Goal: Navigation & Orientation: Find specific page/section

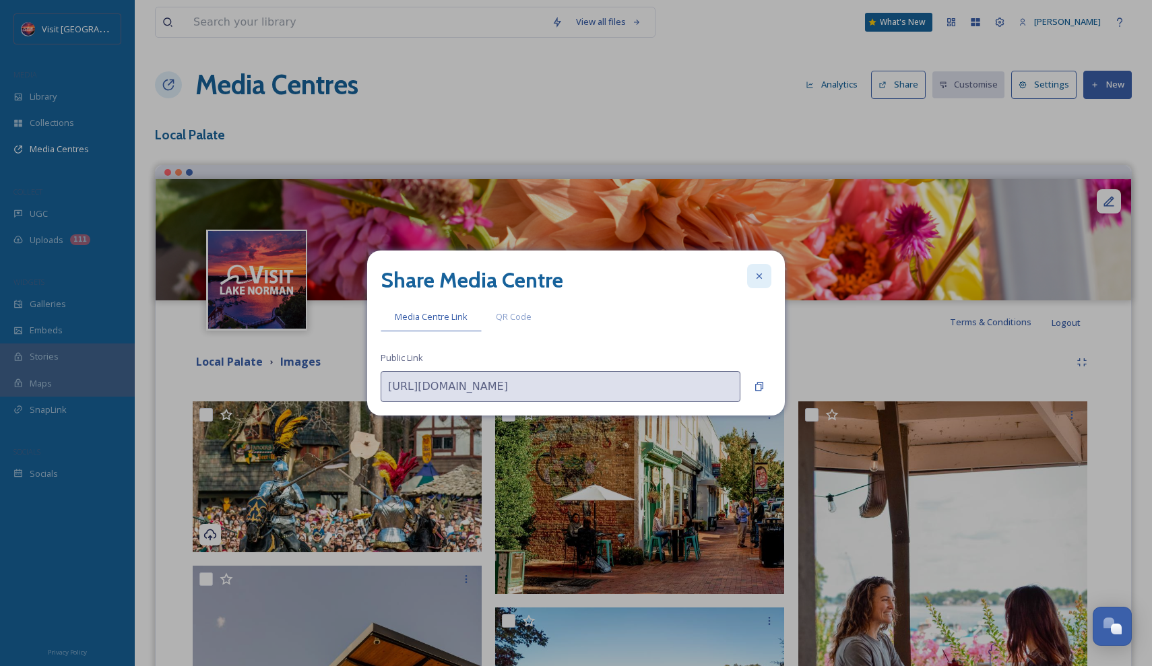
click at [762, 275] on icon at bounding box center [759, 276] width 11 height 11
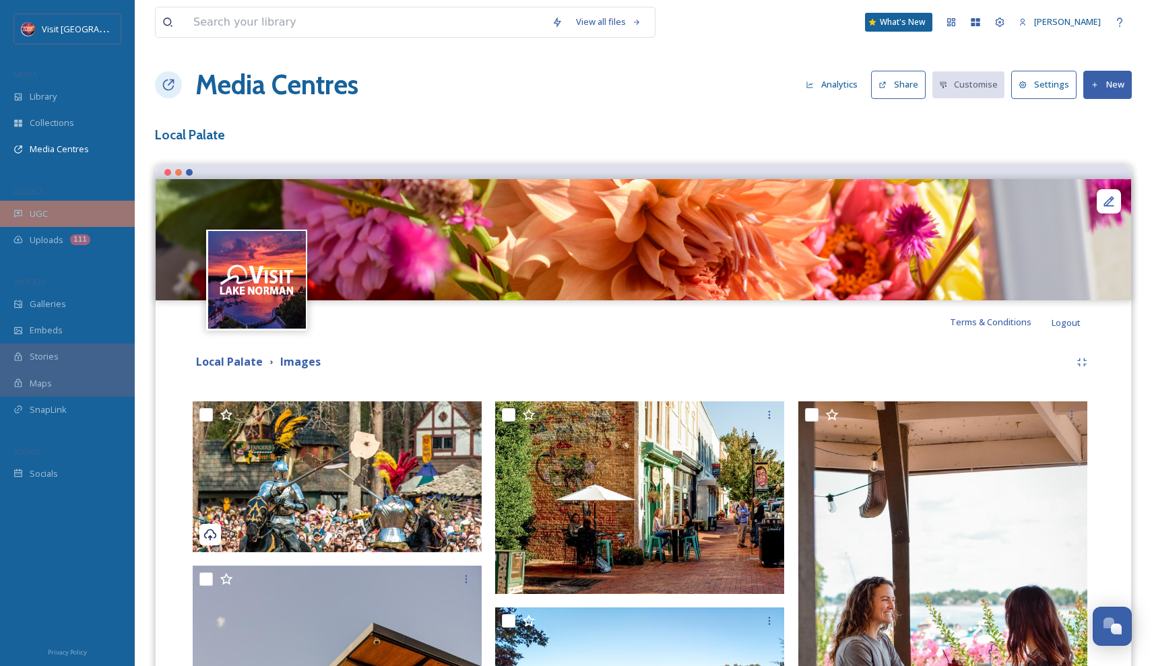
click at [92, 210] on div "UGC" at bounding box center [67, 214] width 135 height 26
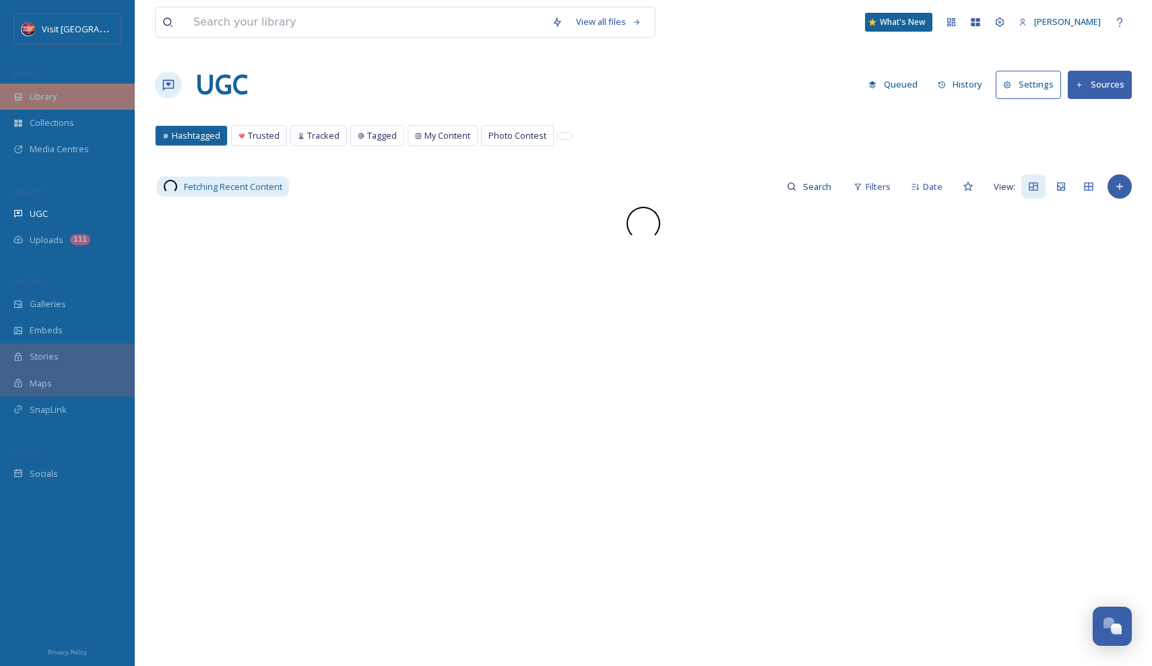
click at [65, 94] on div "Library" at bounding box center [67, 97] width 135 height 26
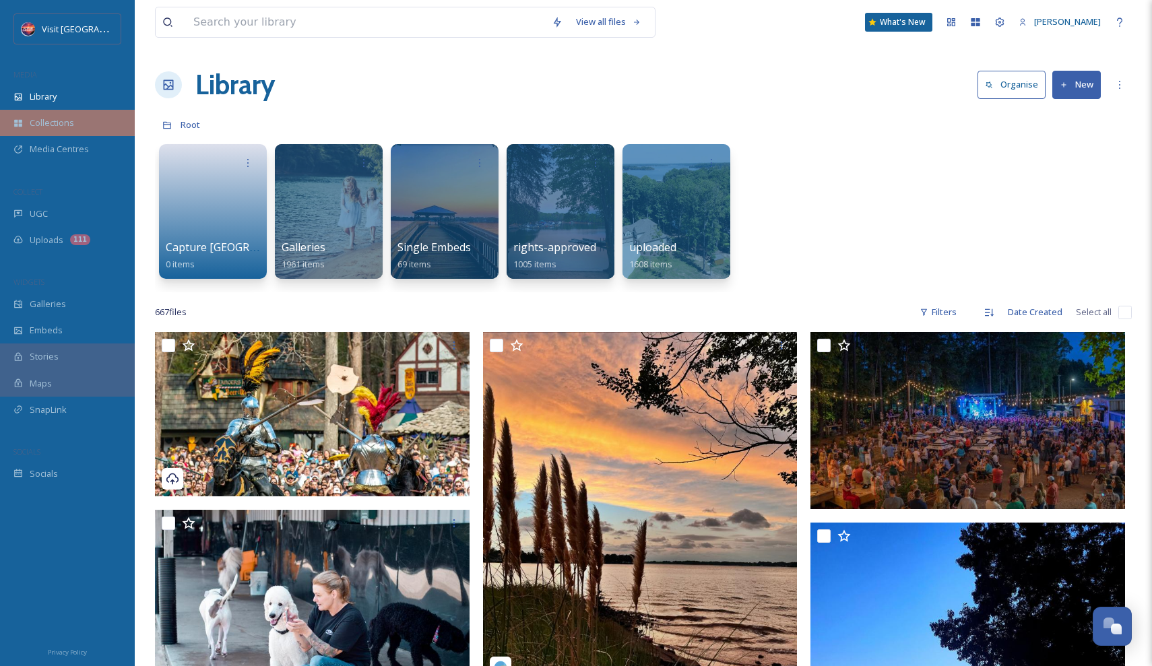
click at [68, 123] on span "Collections" at bounding box center [52, 123] width 44 height 13
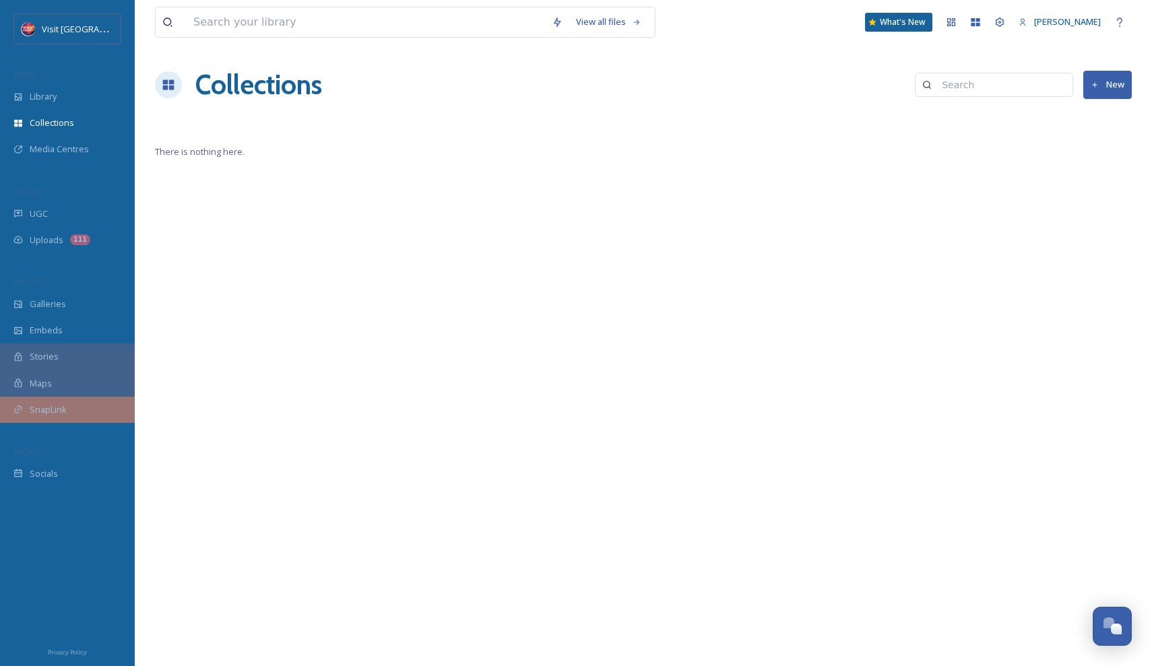
click at [55, 400] on div "SnapLink" at bounding box center [67, 410] width 135 height 26
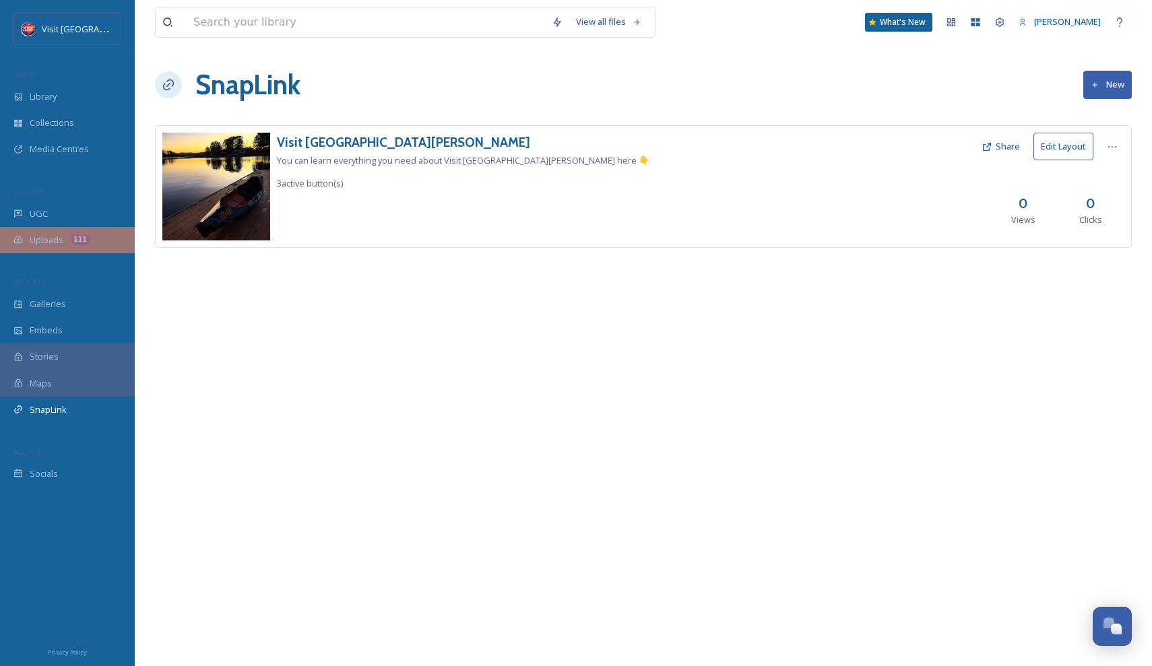
click at [63, 235] on span "Uploads" at bounding box center [47, 240] width 34 height 13
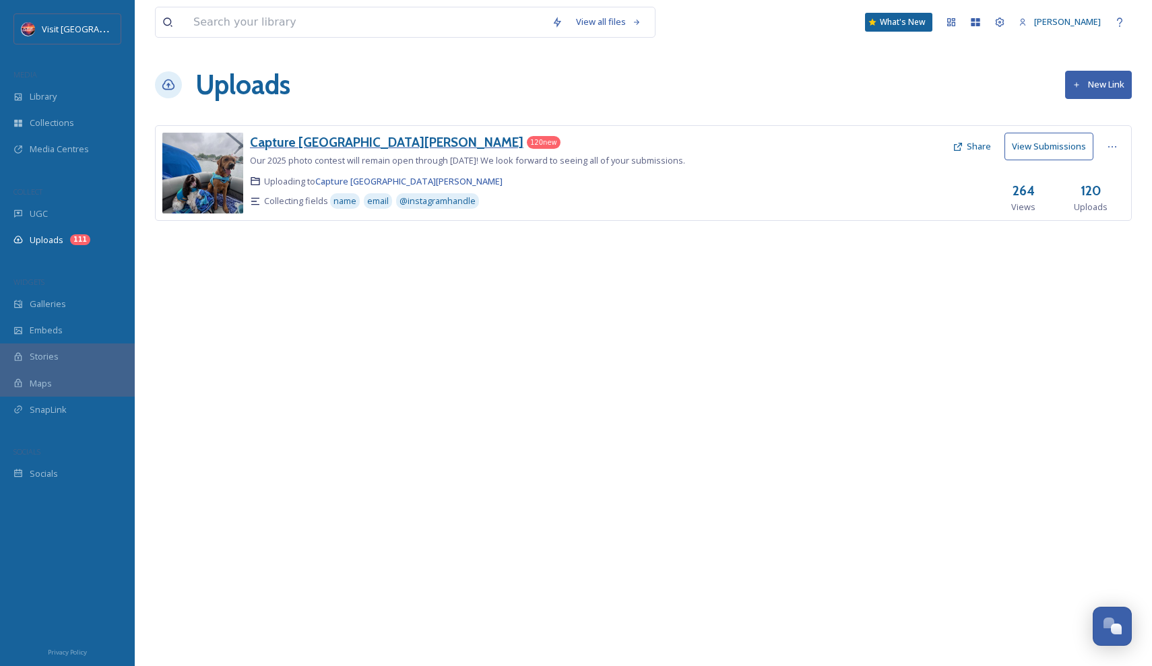
click at [283, 148] on h3 "Capture [GEOGRAPHIC_DATA][PERSON_NAME]" at bounding box center [387, 142] width 274 height 16
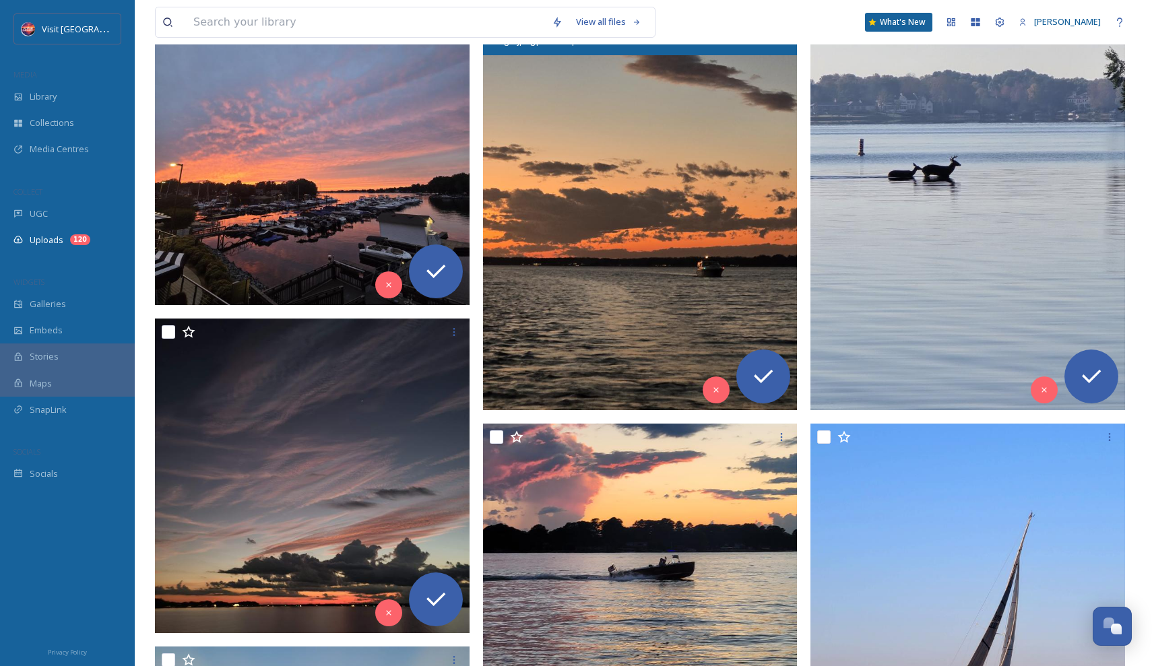
scroll to position [286, 0]
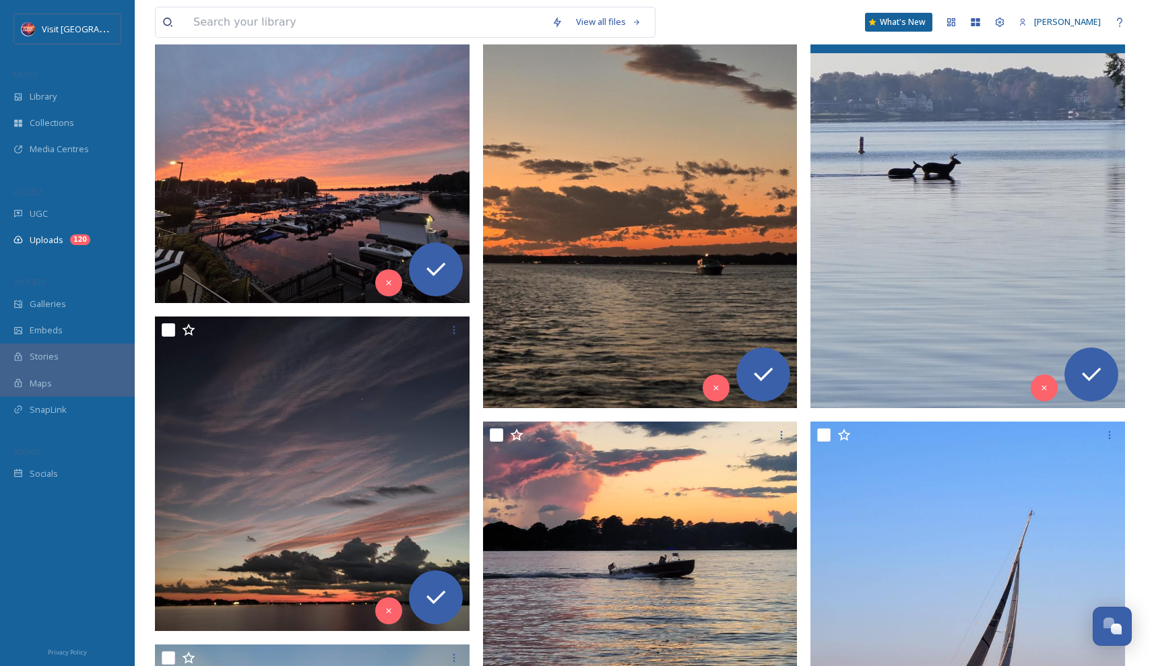
click at [888, 261] on img at bounding box center [968, 198] width 315 height 419
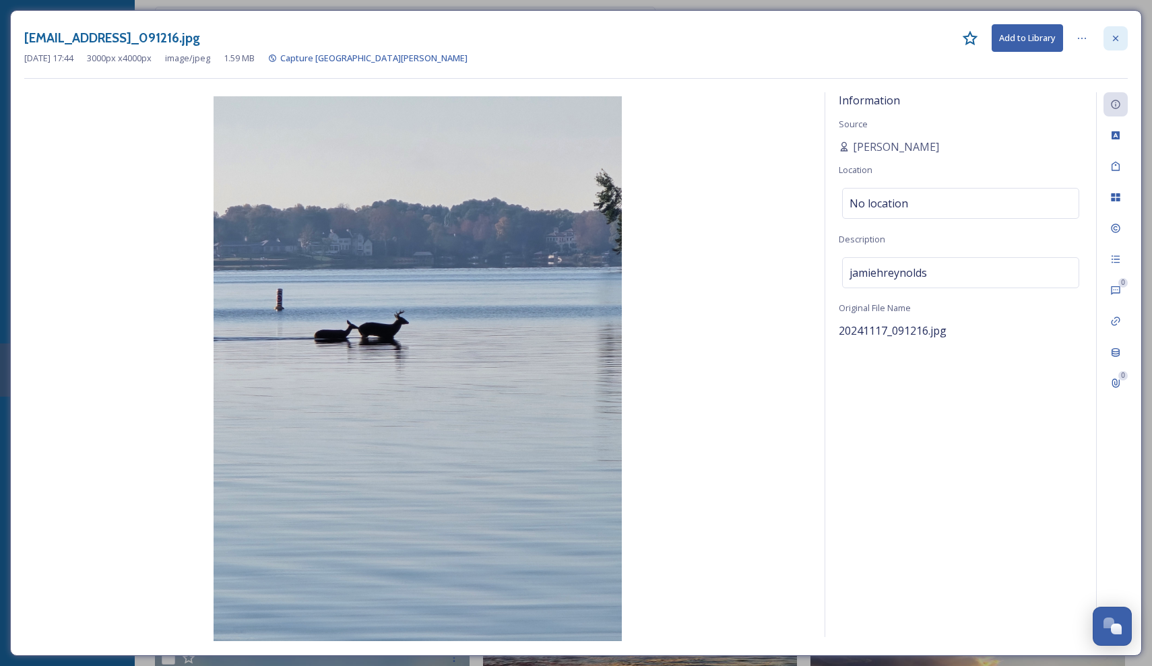
click at [1116, 36] on icon at bounding box center [1116, 38] width 11 height 11
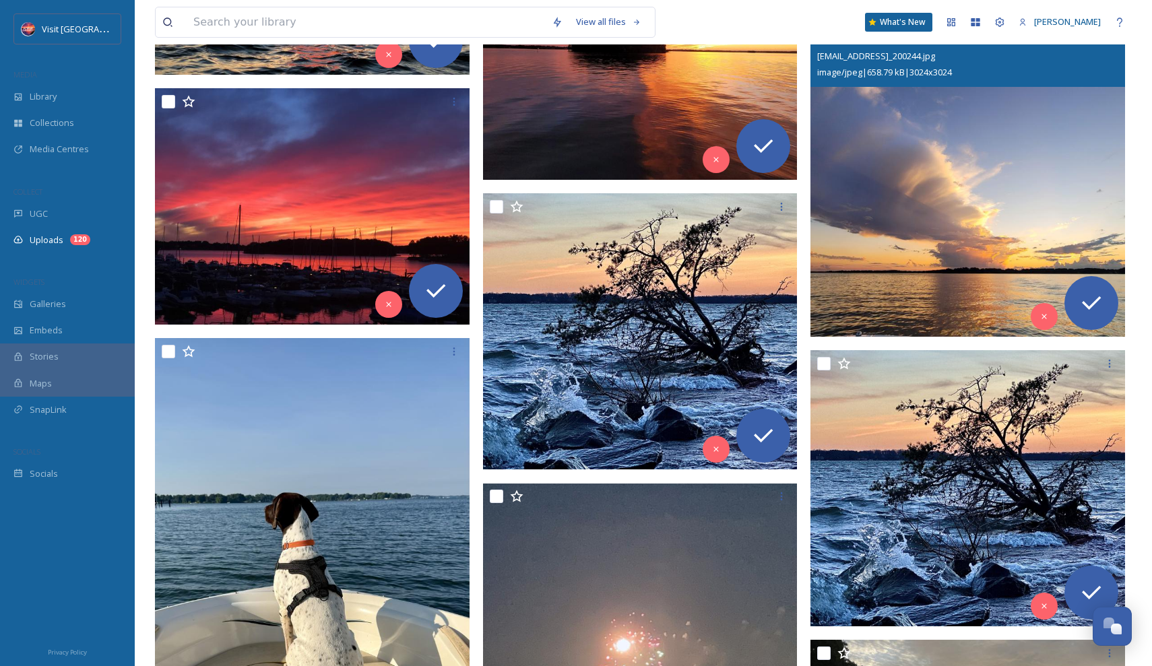
scroll to position [1172, 0]
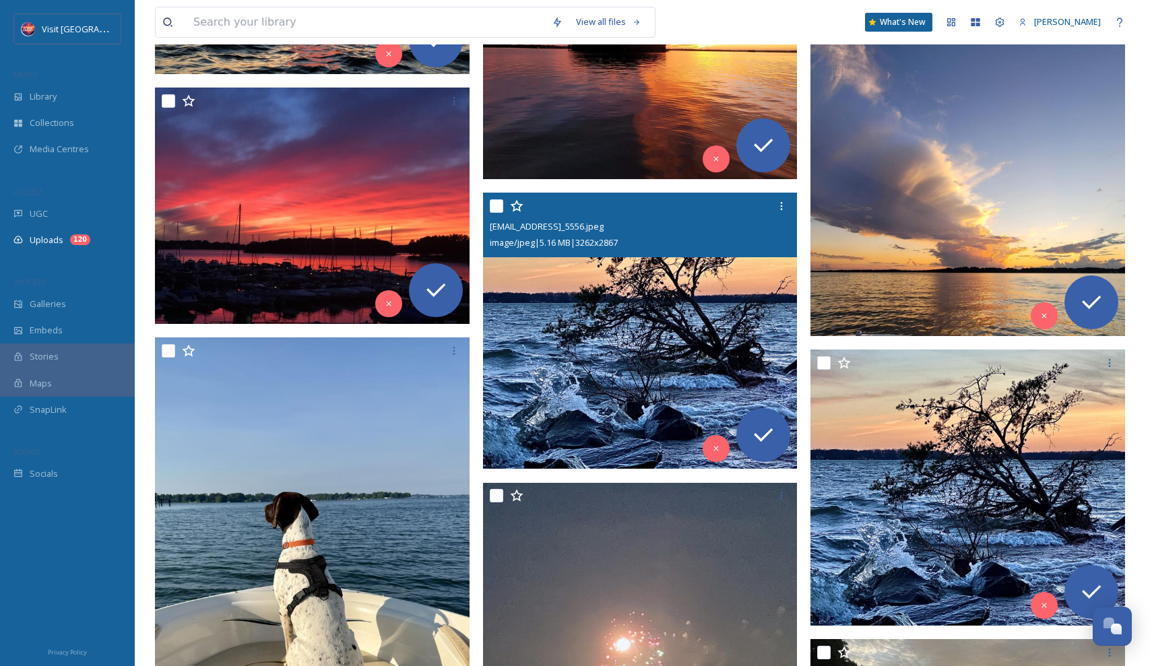
click at [716, 310] on img at bounding box center [640, 331] width 315 height 276
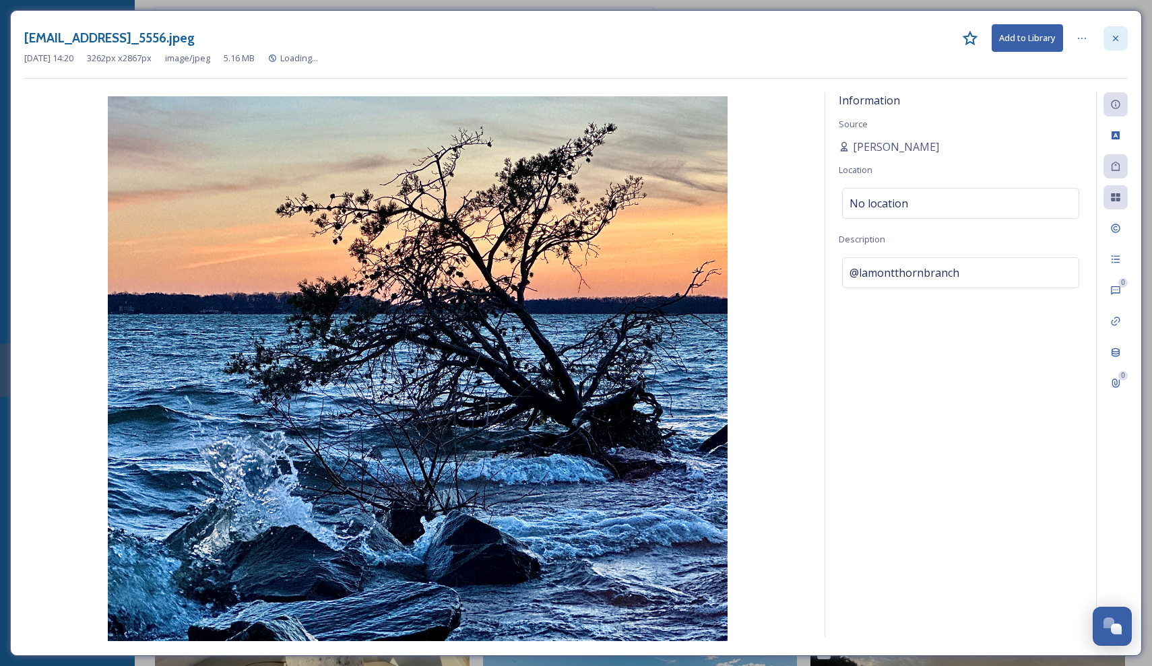
click at [1110, 42] on div at bounding box center [1116, 38] width 24 height 24
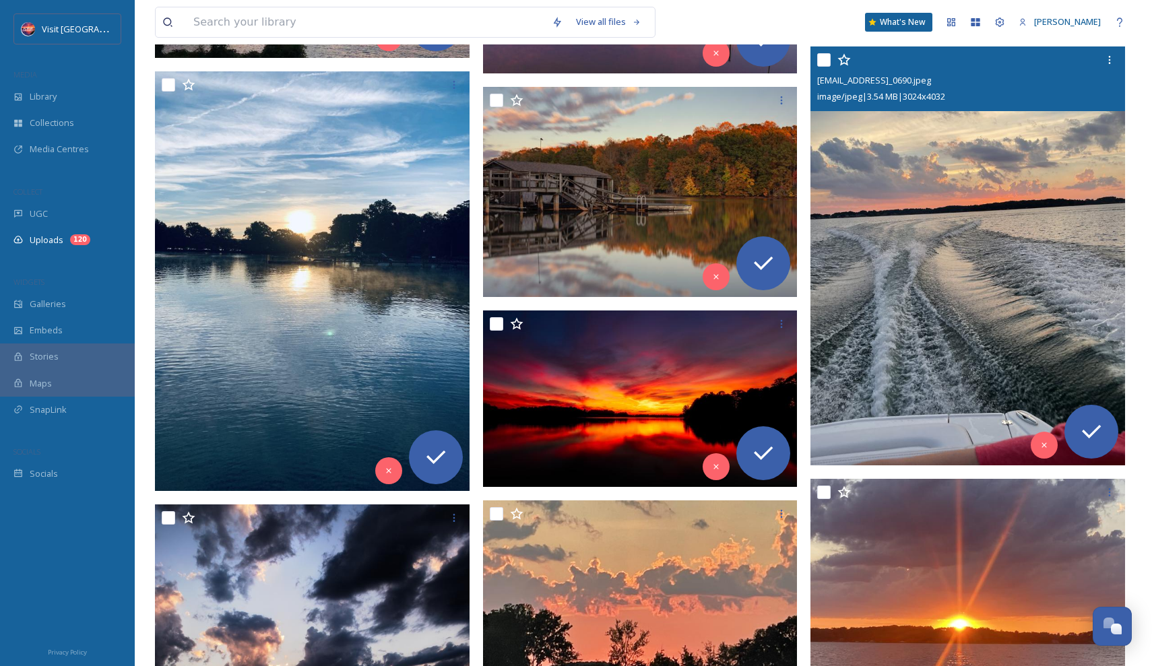
scroll to position [6695, 0]
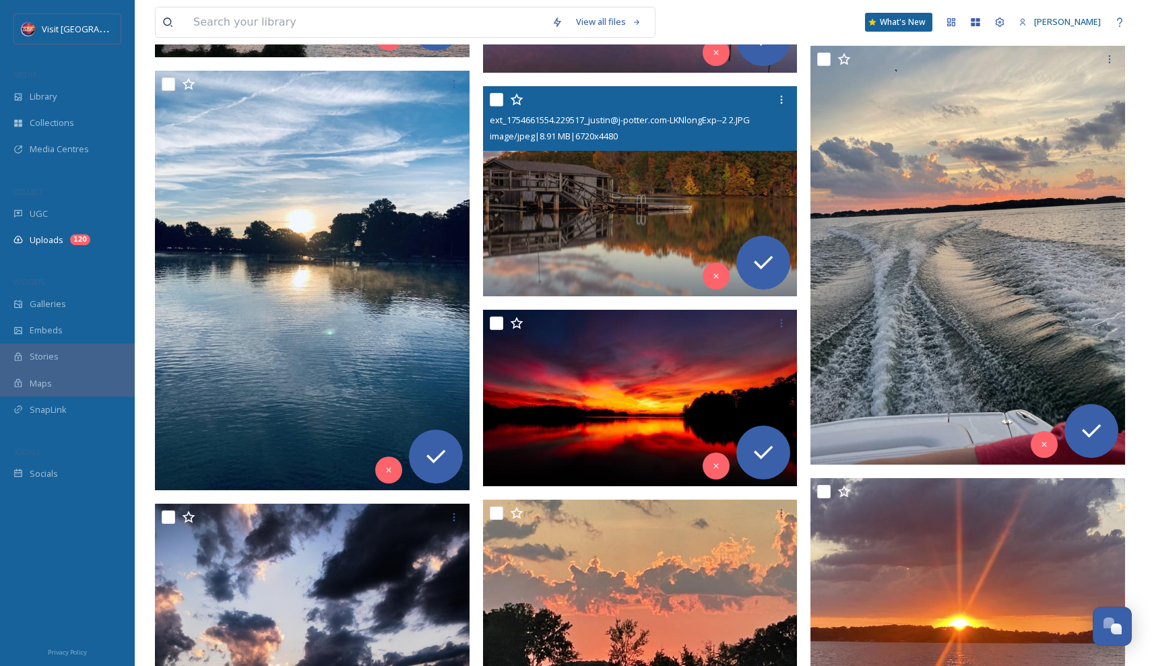
click at [665, 191] on img at bounding box center [640, 191] width 315 height 210
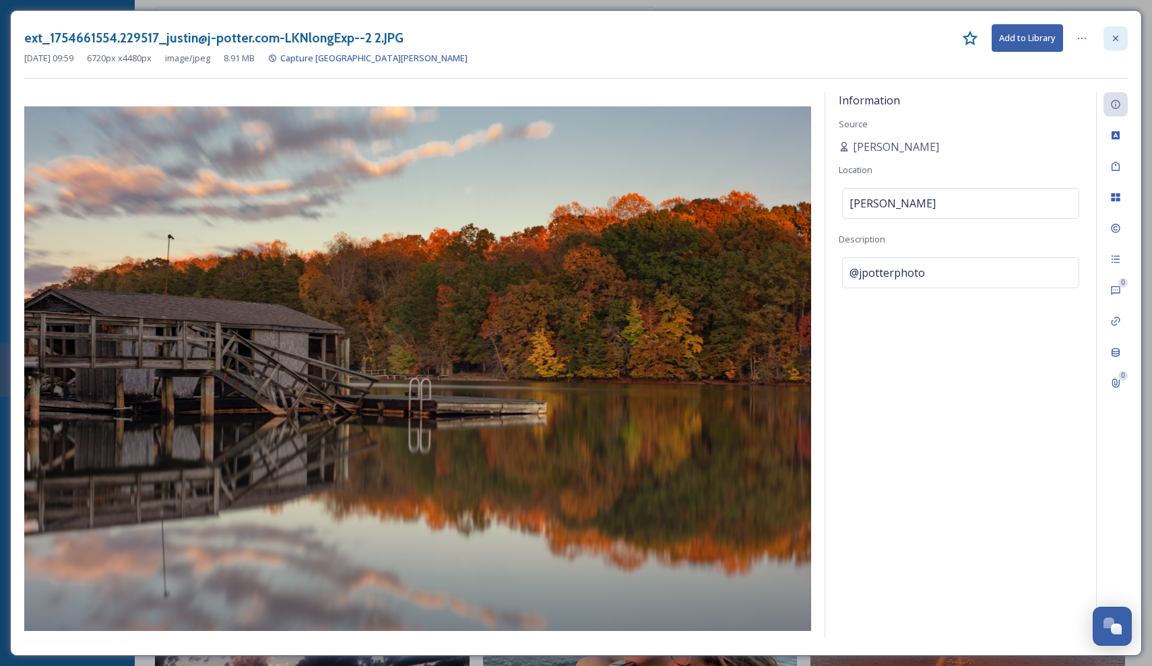
click at [1123, 38] on div at bounding box center [1116, 38] width 24 height 24
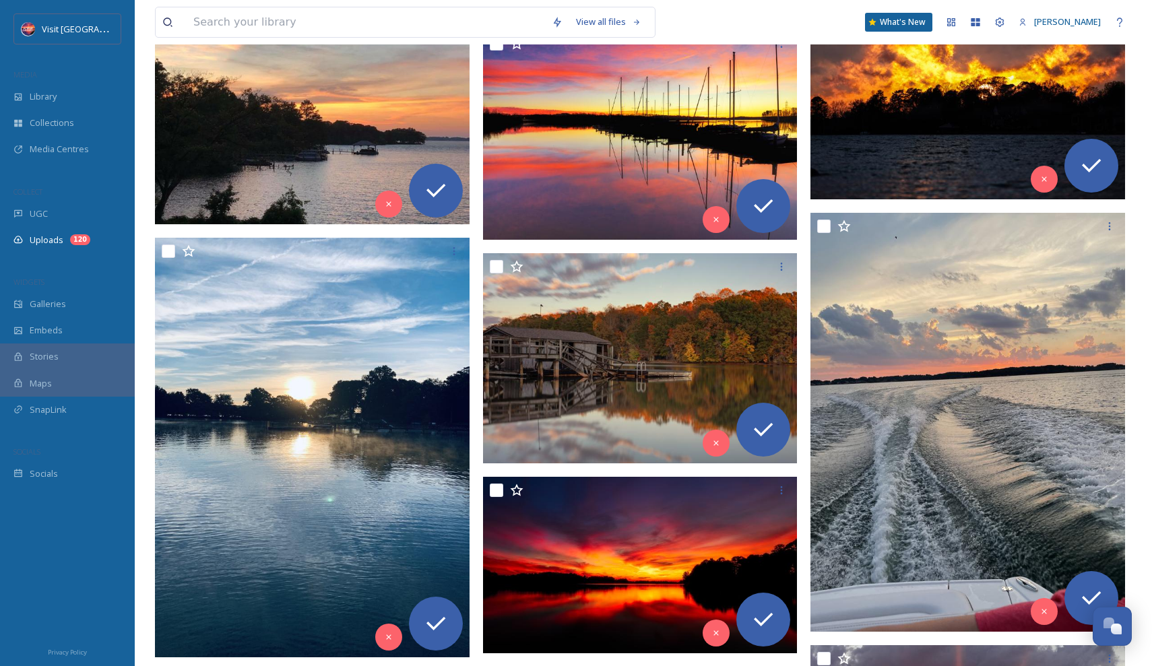
scroll to position [6533, 0]
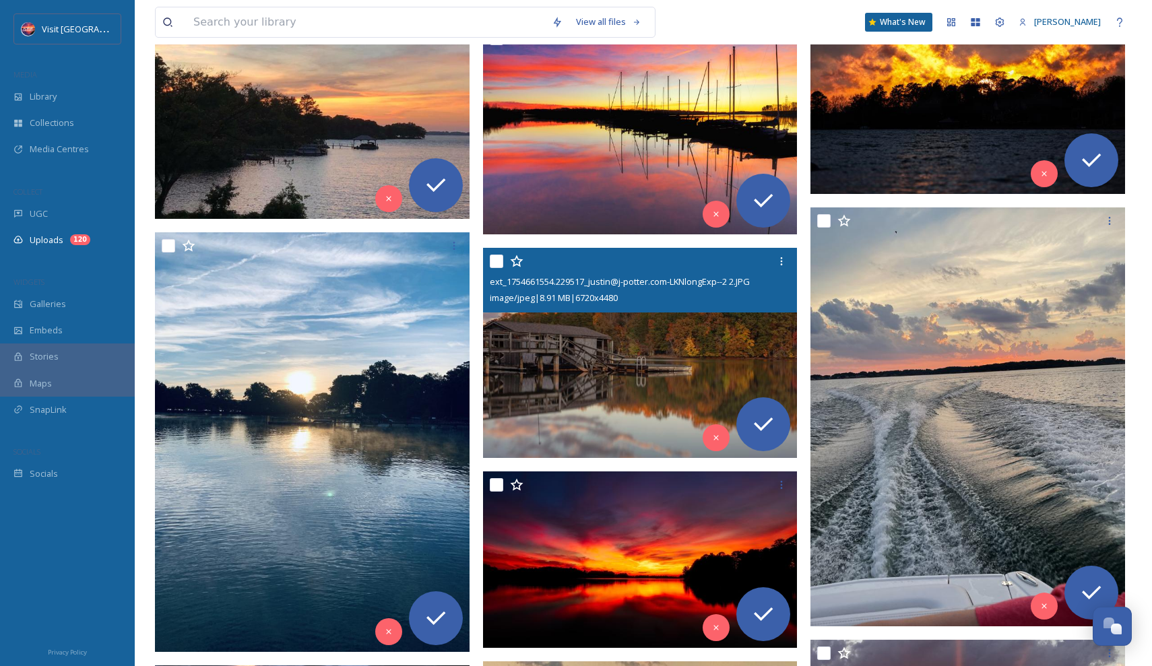
click at [625, 332] on img at bounding box center [640, 353] width 315 height 210
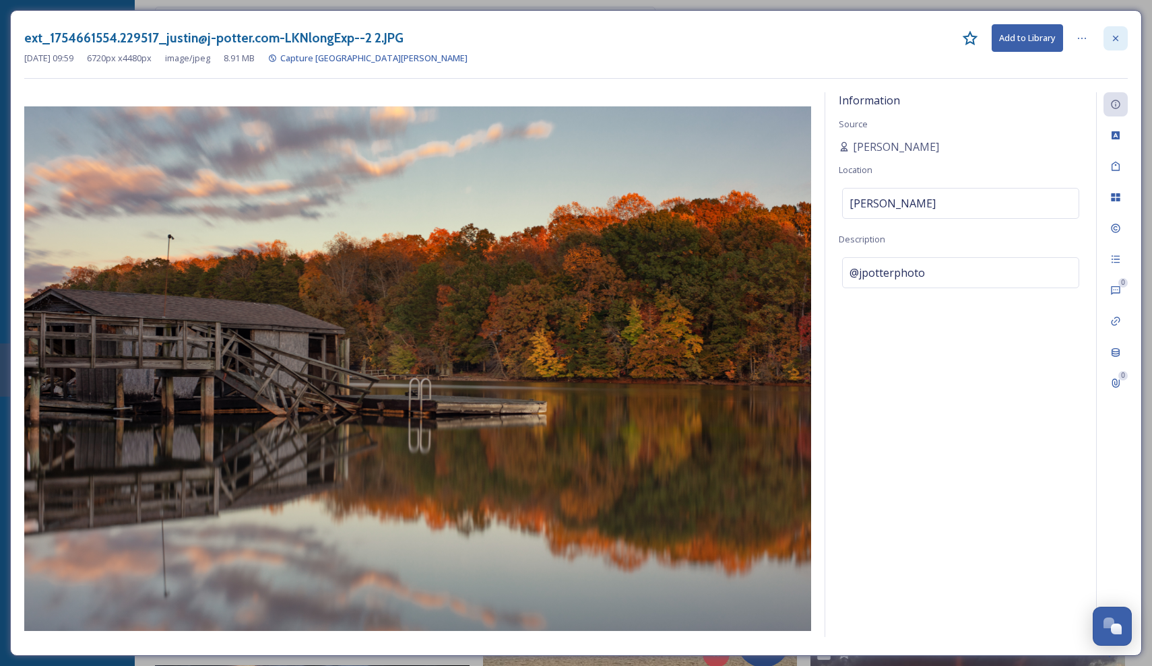
click at [1125, 42] on div at bounding box center [1116, 38] width 24 height 24
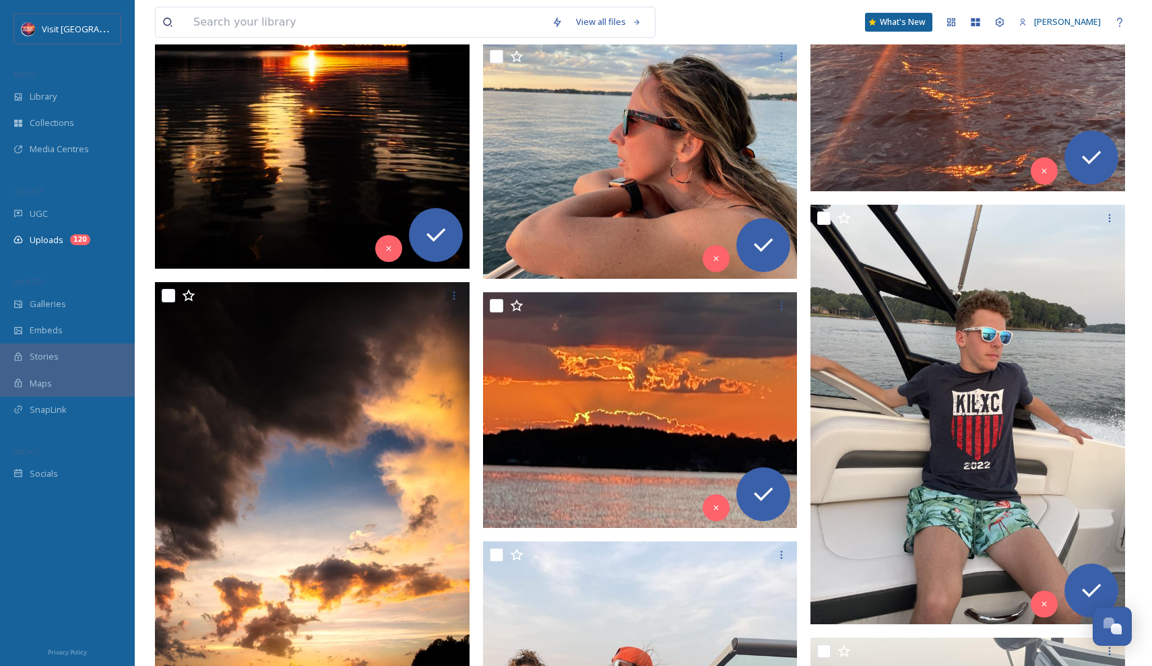
scroll to position [7403, 0]
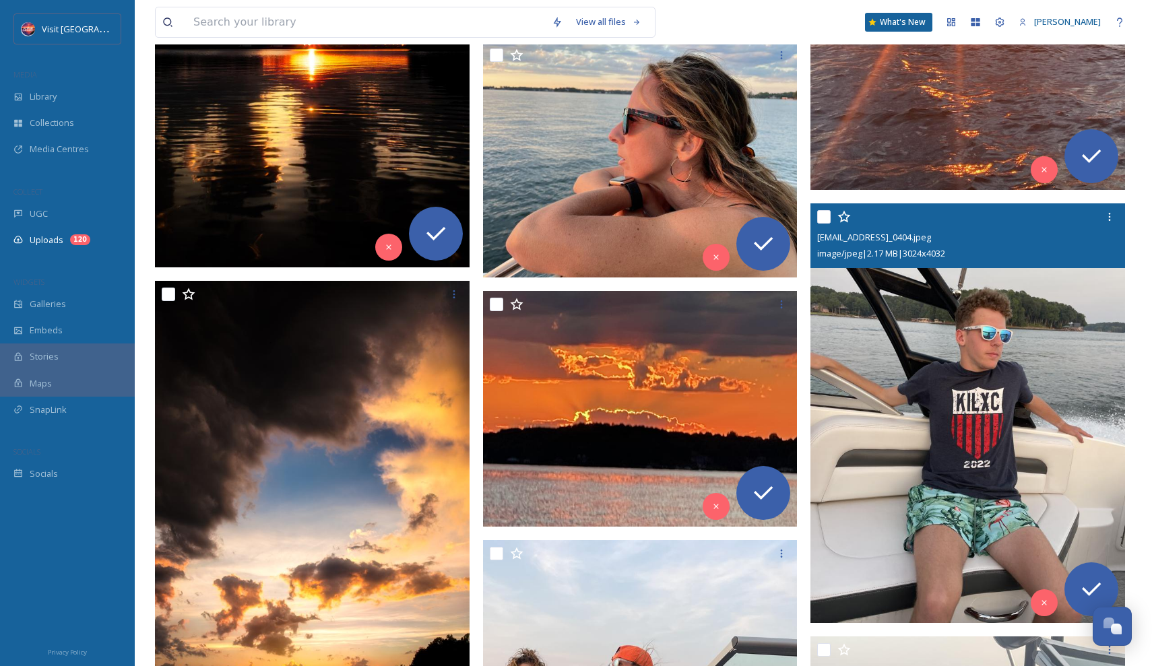
click at [943, 348] on img at bounding box center [968, 413] width 315 height 419
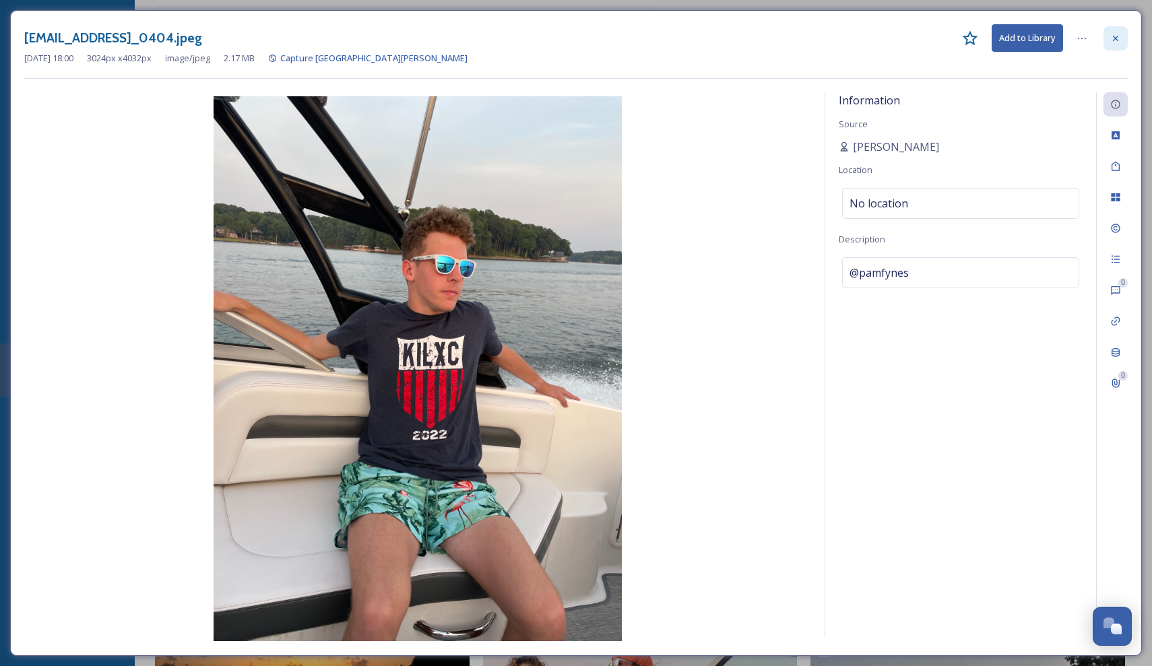
click at [1120, 40] on icon at bounding box center [1116, 38] width 11 height 11
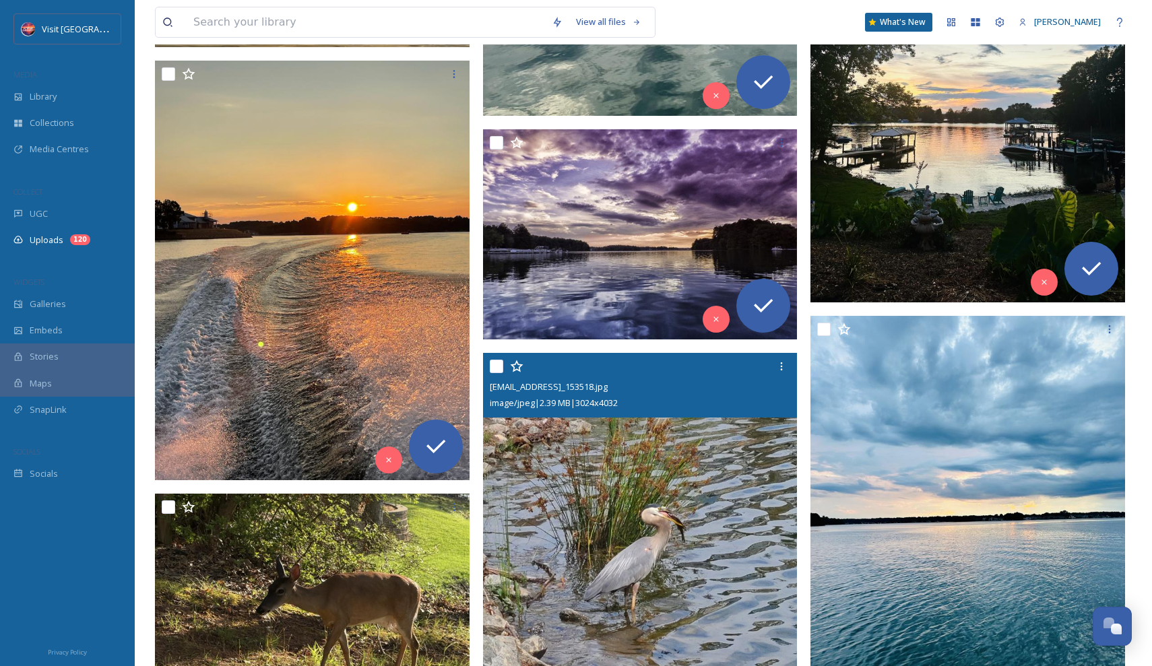
scroll to position [10446, 0]
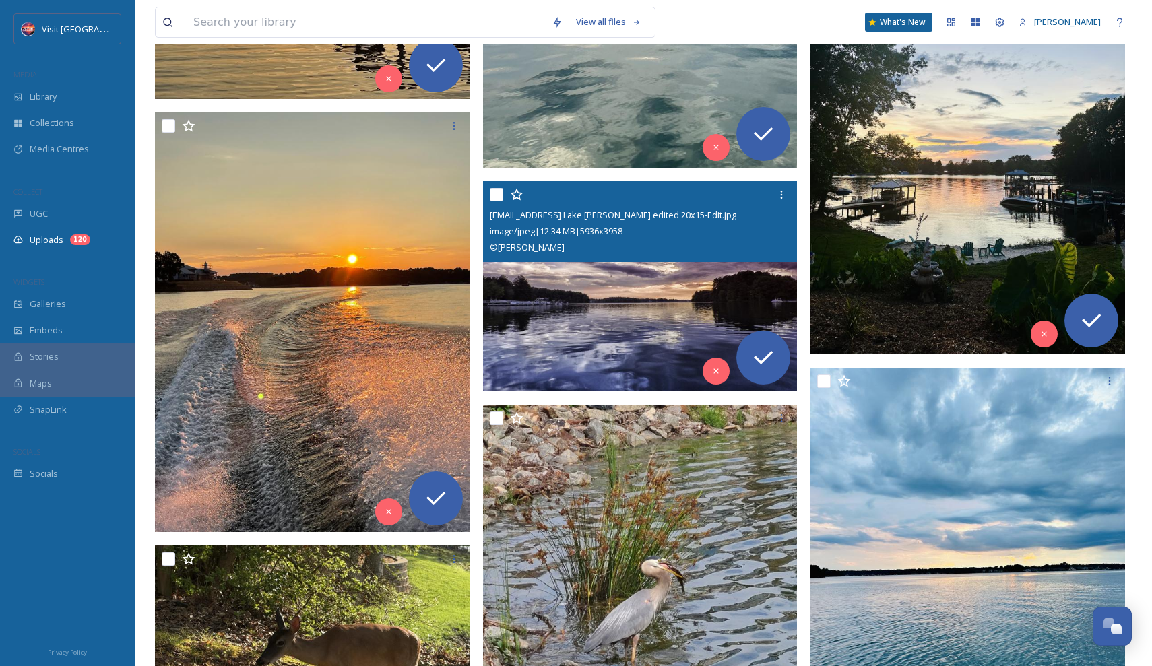
click at [641, 314] on img at bounding box center [640, 286] width 315 height 210
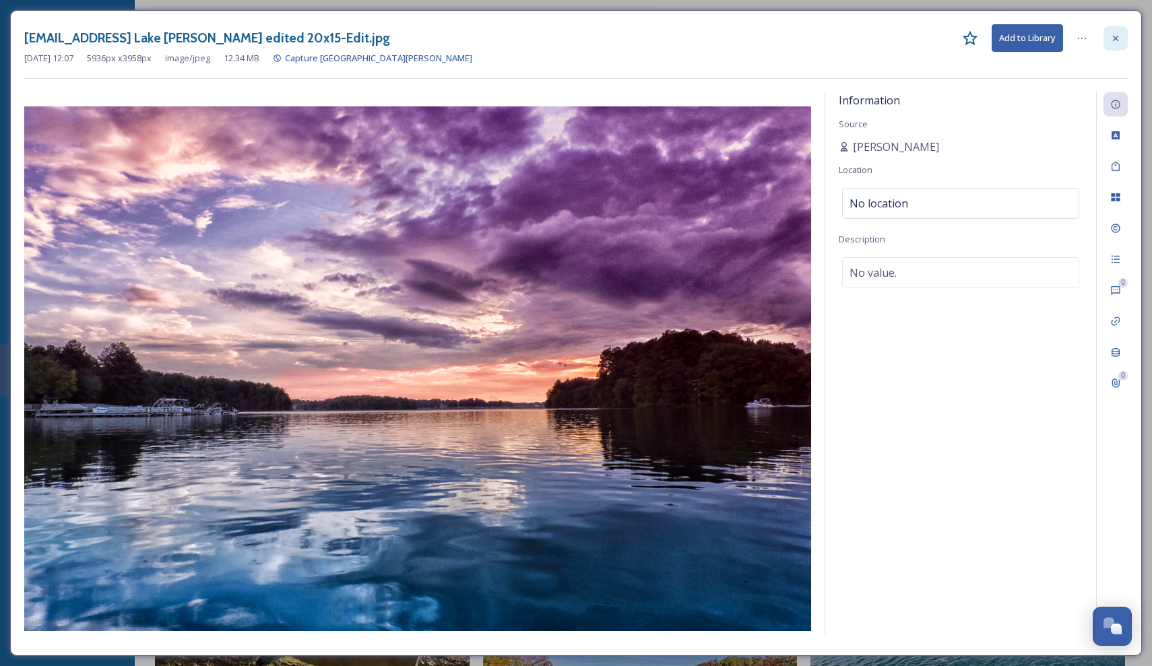
click at [1111, 33] on icon at bounding box center [1116, 38] width 11 height 11
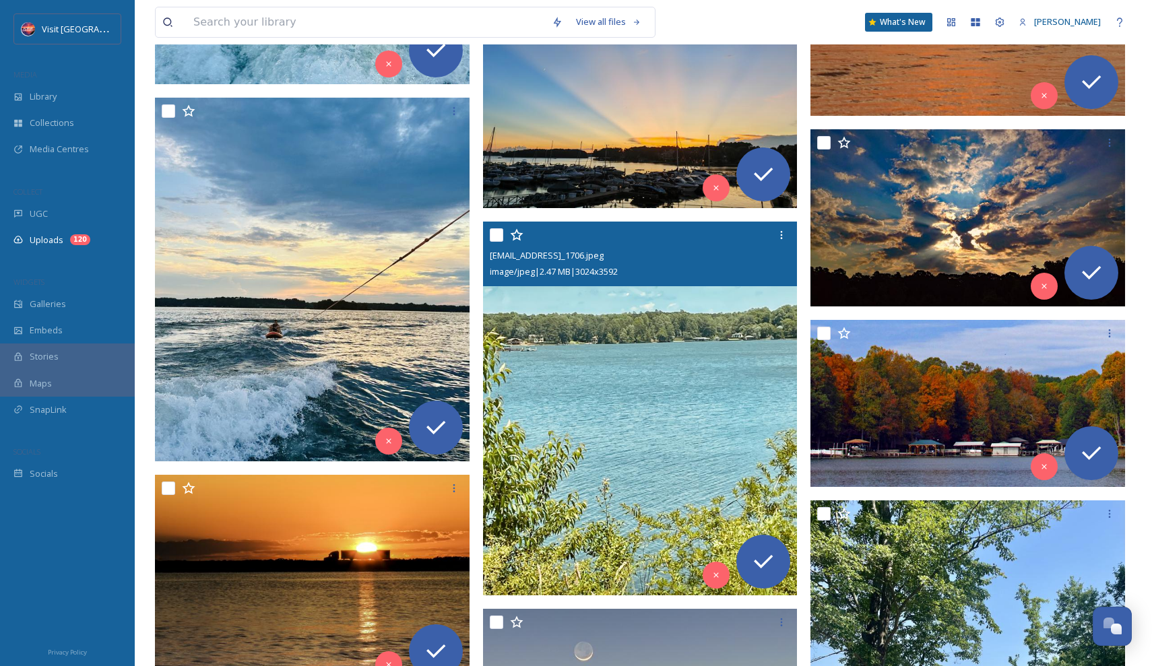
scroll to position [12229, 0]
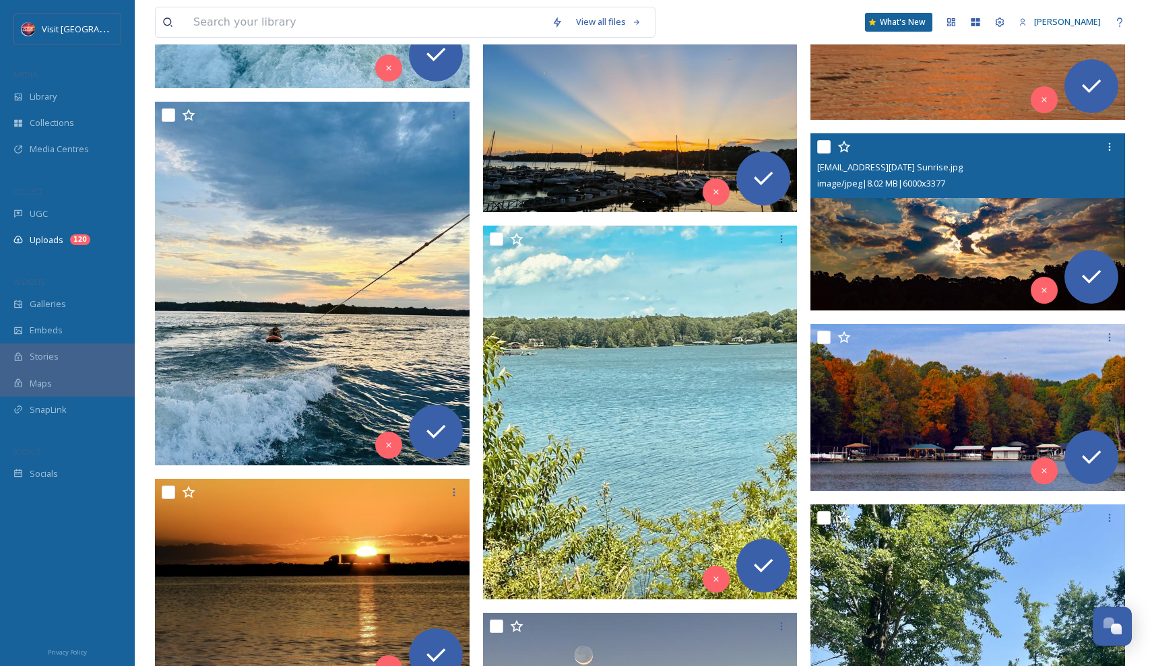
click at [953, 233] on img at bounding box center [968, 221] width 315 height 177
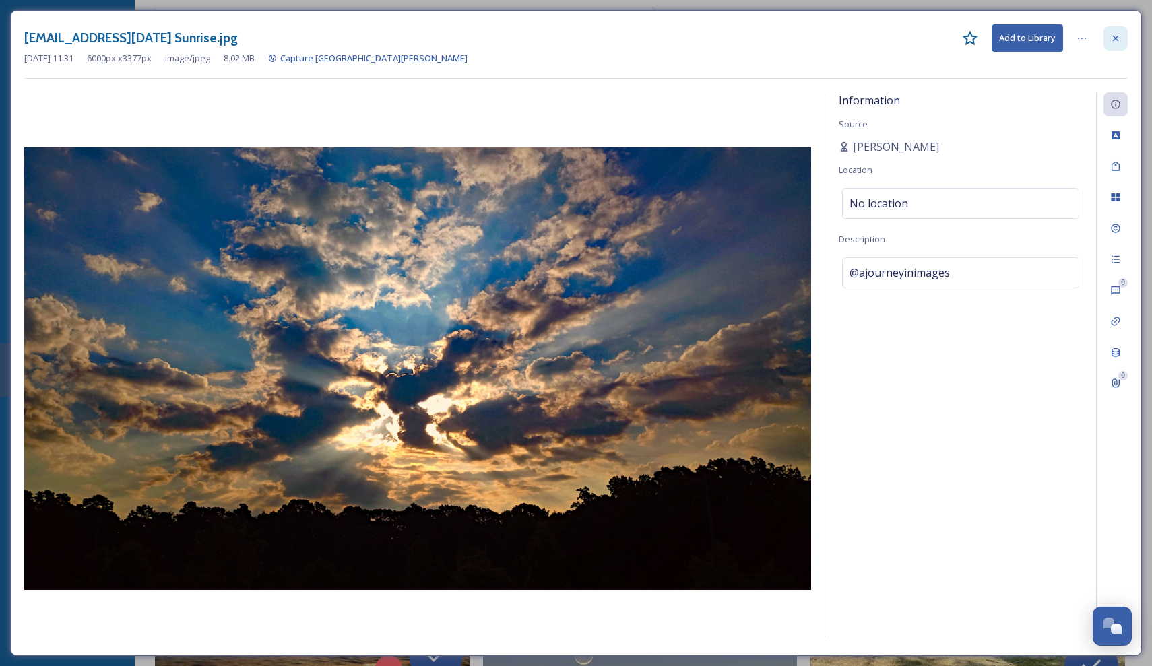
click at [1120, 33] on icon at bounding box center [1116, 38] width 11 height 11
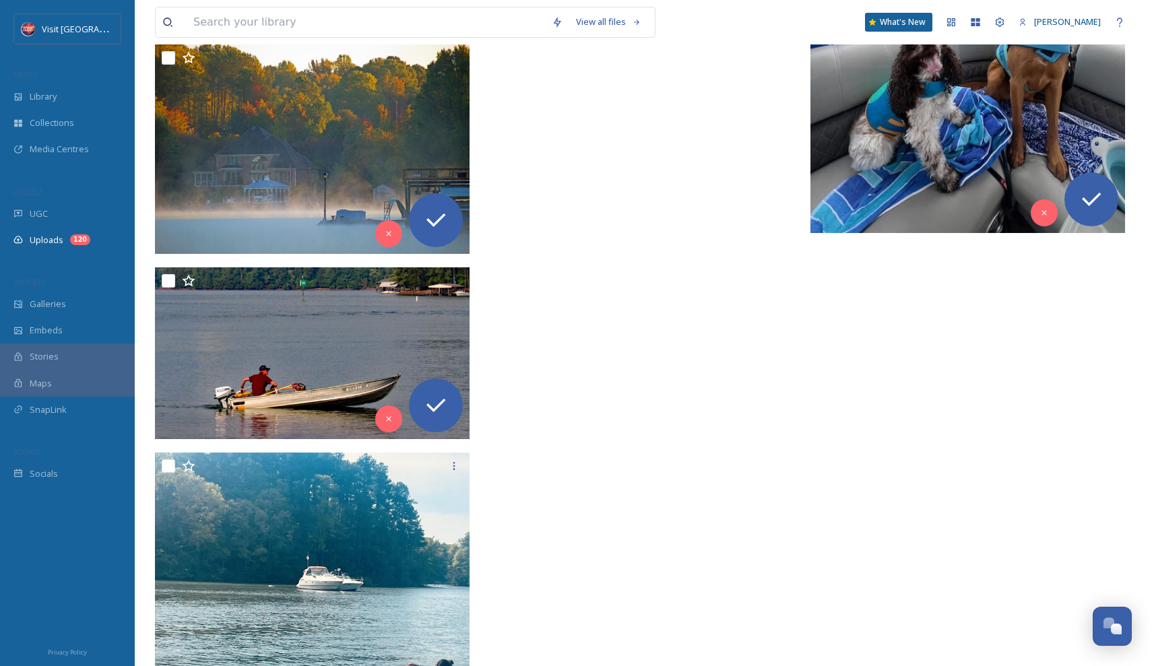
scroll to position [13513, 0]
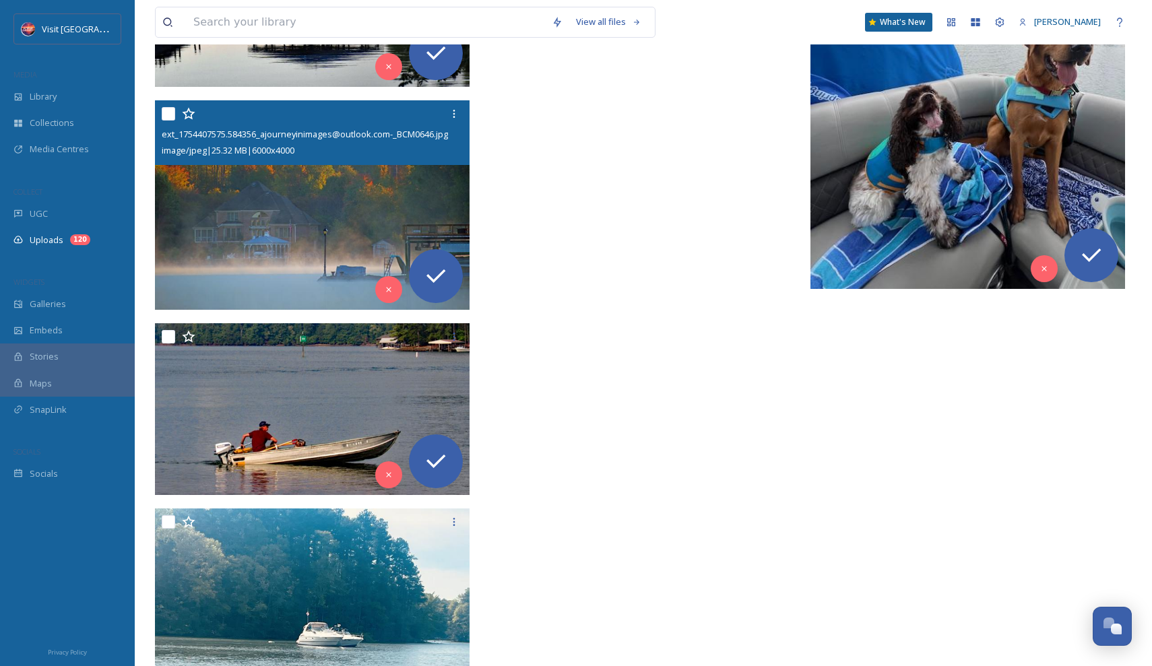
click at [370, 228] on img at bounding box center [312, 205] width 315 height 210
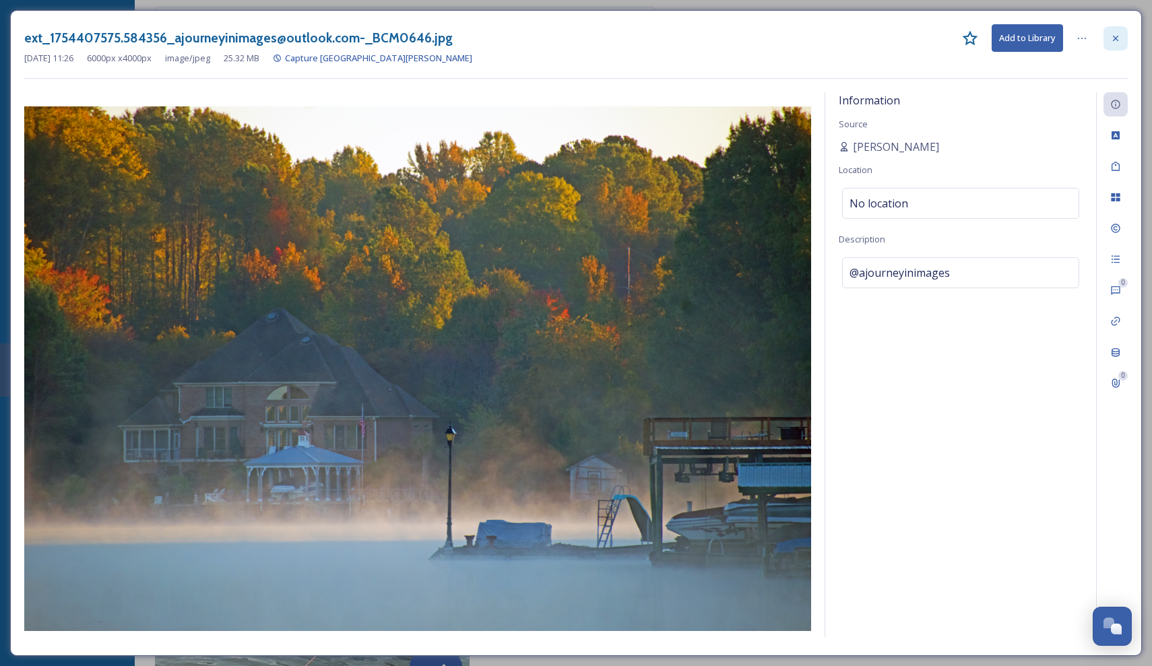
click at [1122, 35] on div at bounding box center [1116, 38] width 24 height 24
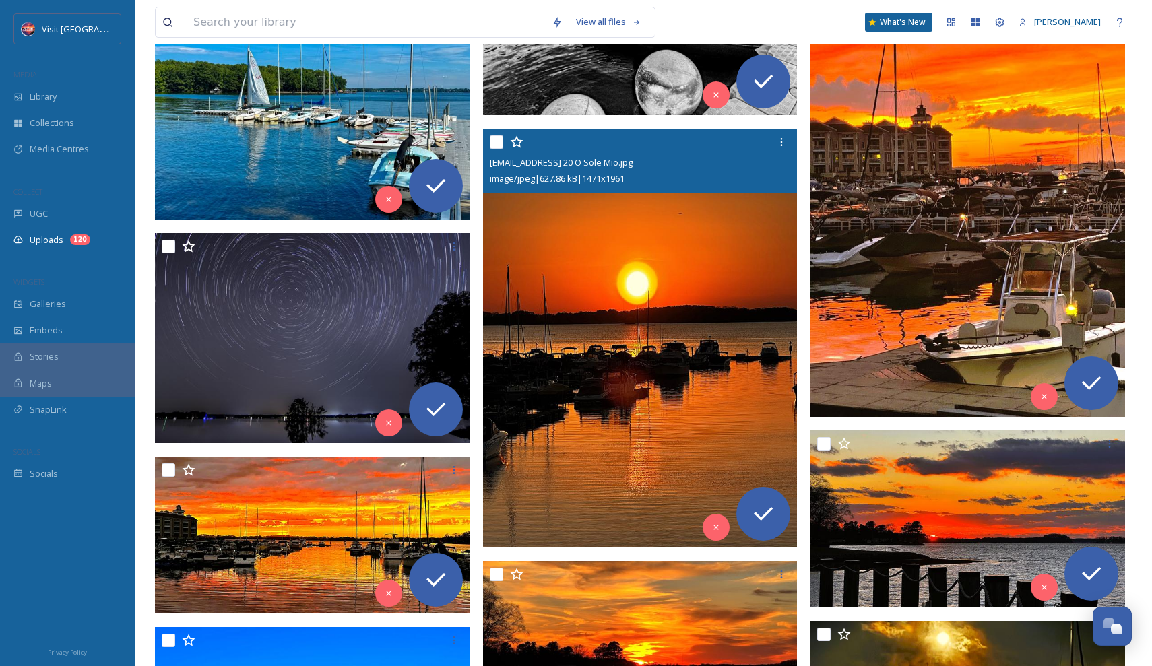
scroll to position [2623, 0]
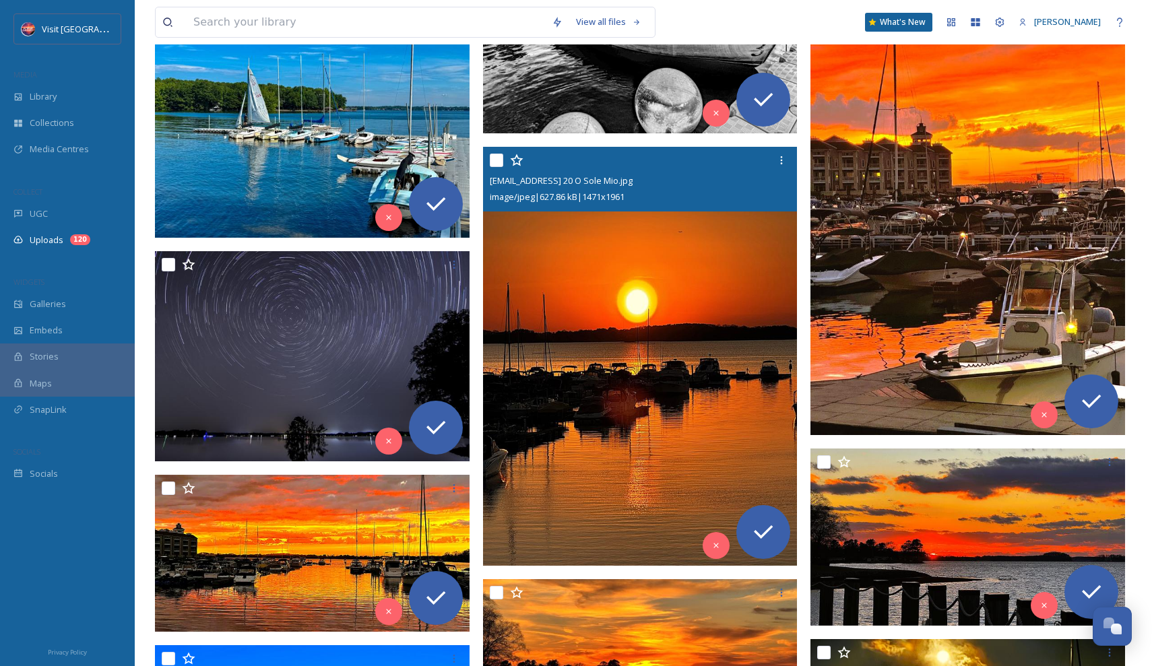
click at [642, 343] on img at bounding box center [640, 356] width 315 height 419
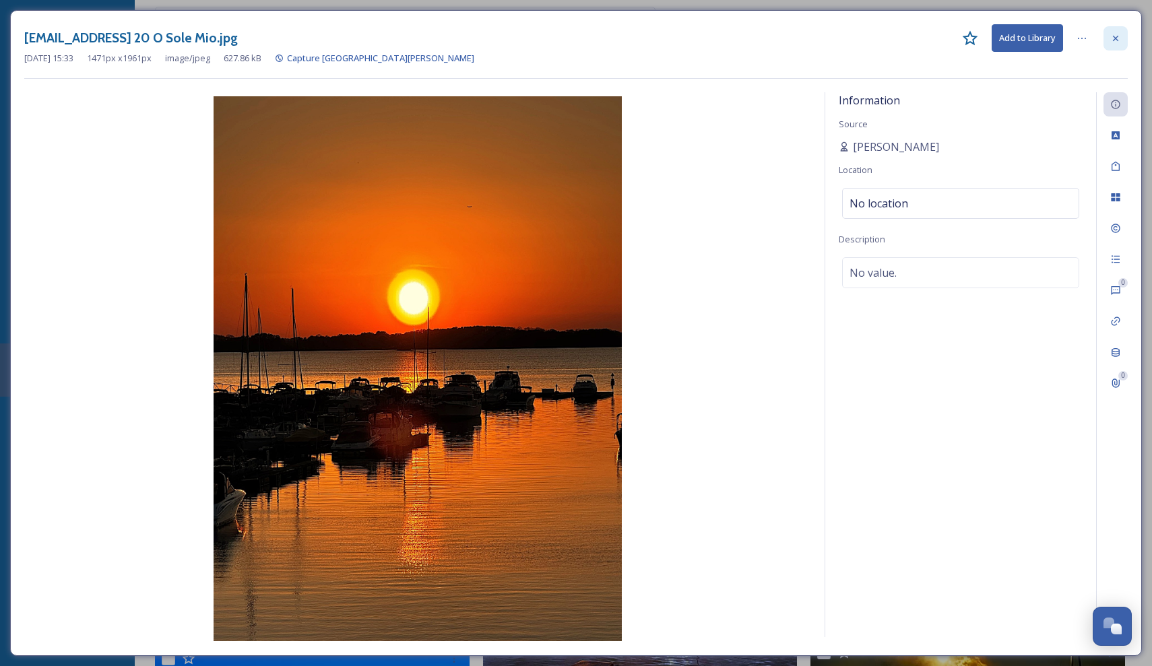
click at [1120, 34] on icon at bounding box center [1116, 38] width 11 height 11
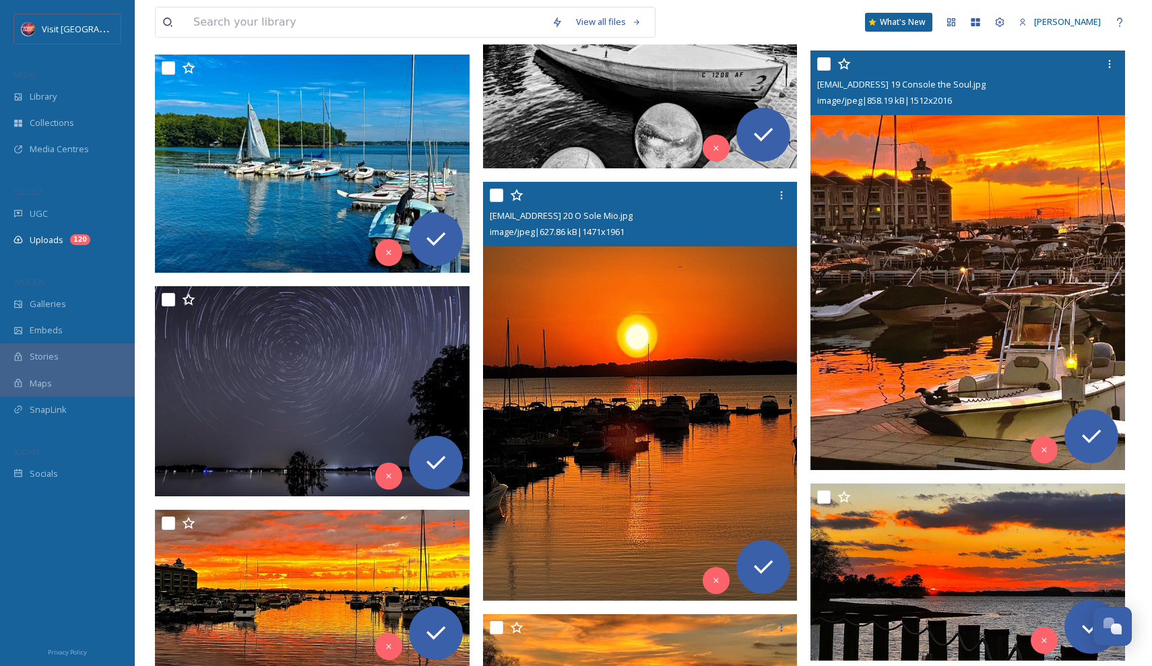
scroll to position [2588, 0]
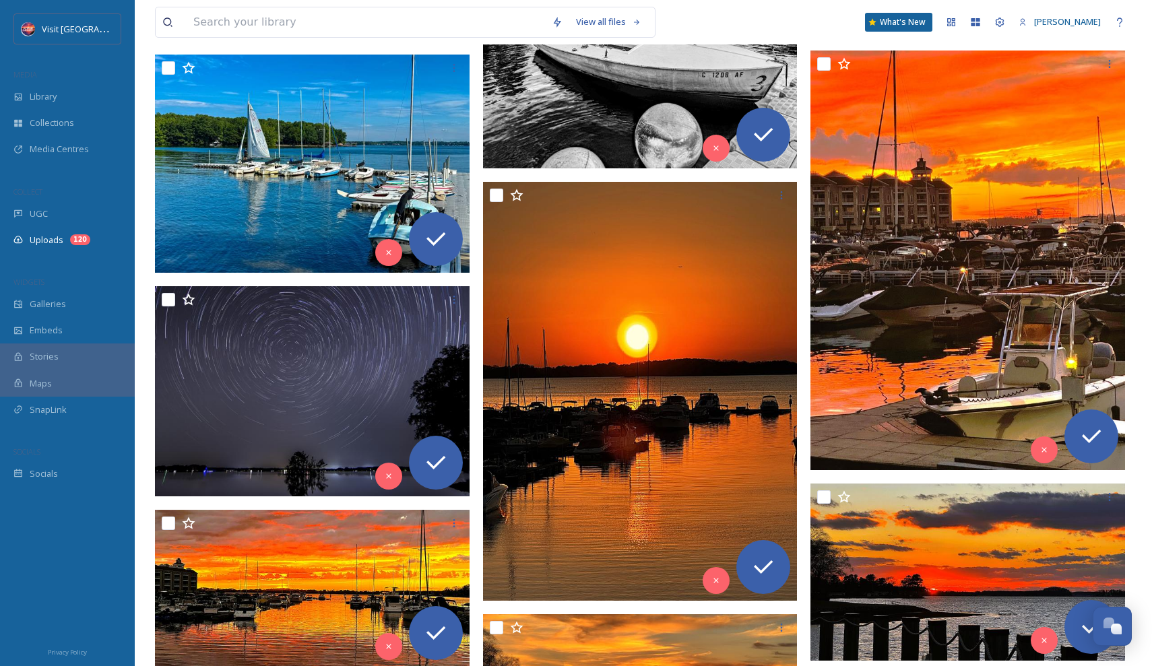
click at [363, 380] on img at bounding box center [312, 391] width 315 height 210
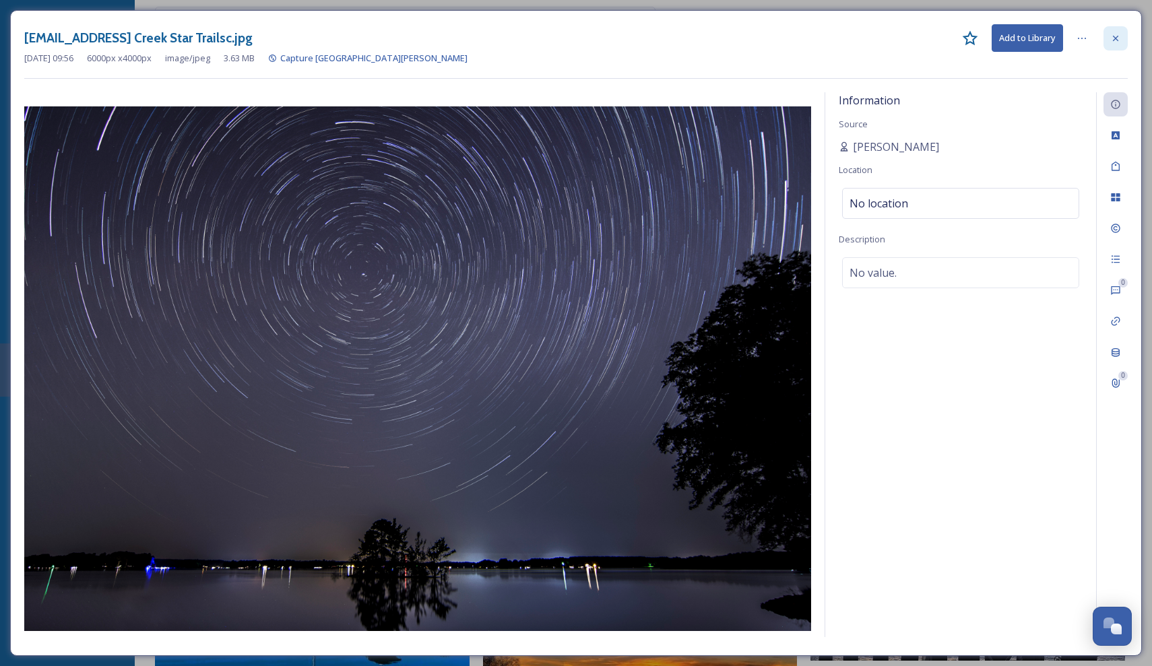
click at [1120, 38] on icon at bounding box center [1116, 38] width 11 height 11
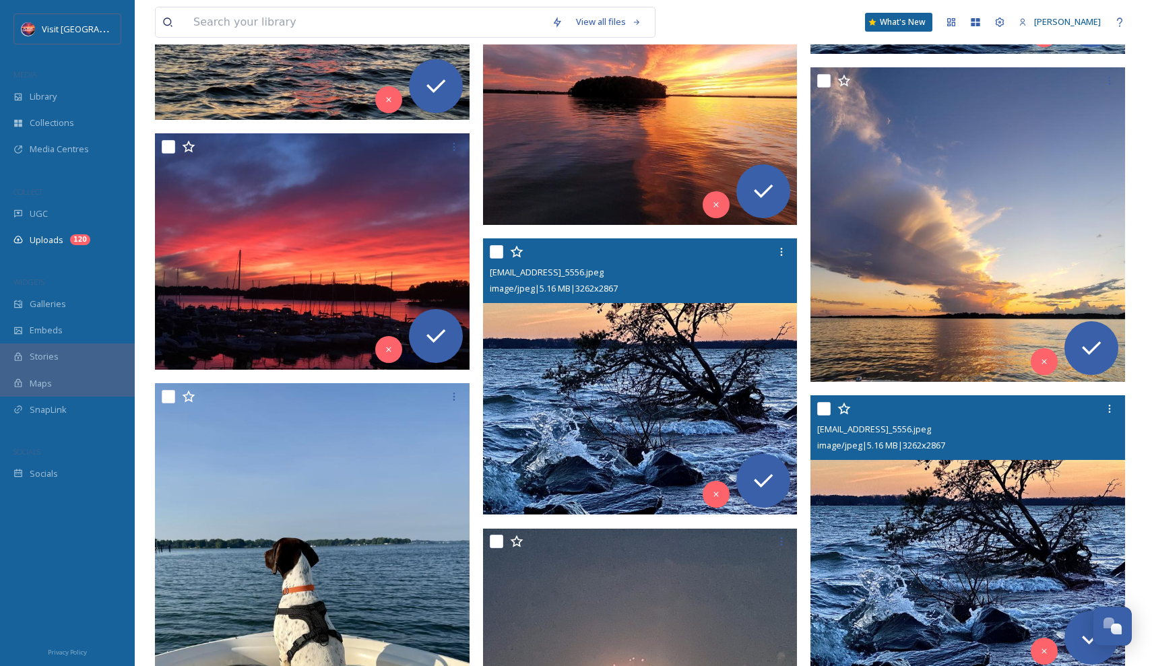
scroll to position [1122, 0]
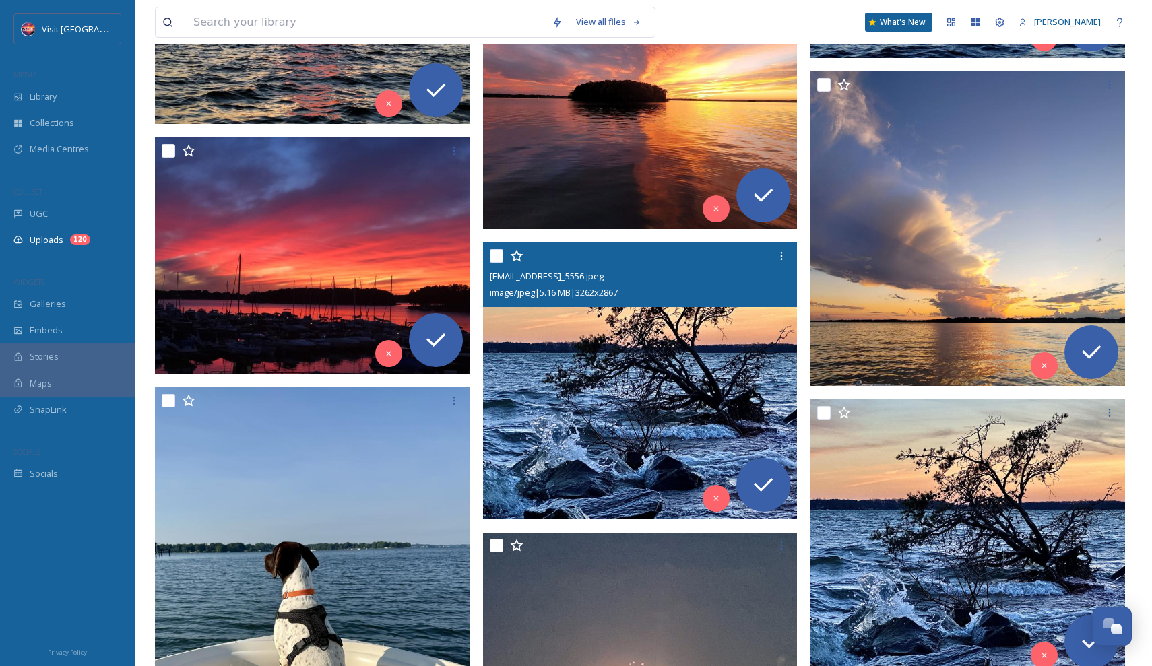
click at [623, 386] on img at bounding box center [640, 381] width 315 height 276
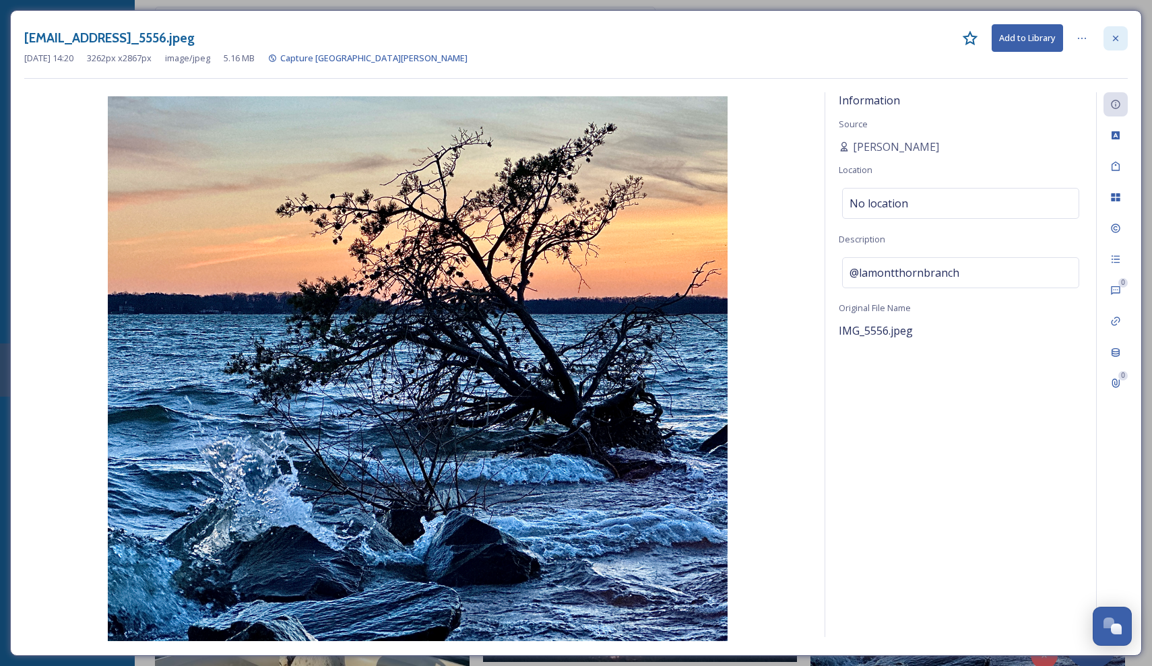
click at [1117, 38] on icon at bounding box center [1116, 38] width 11 height 11
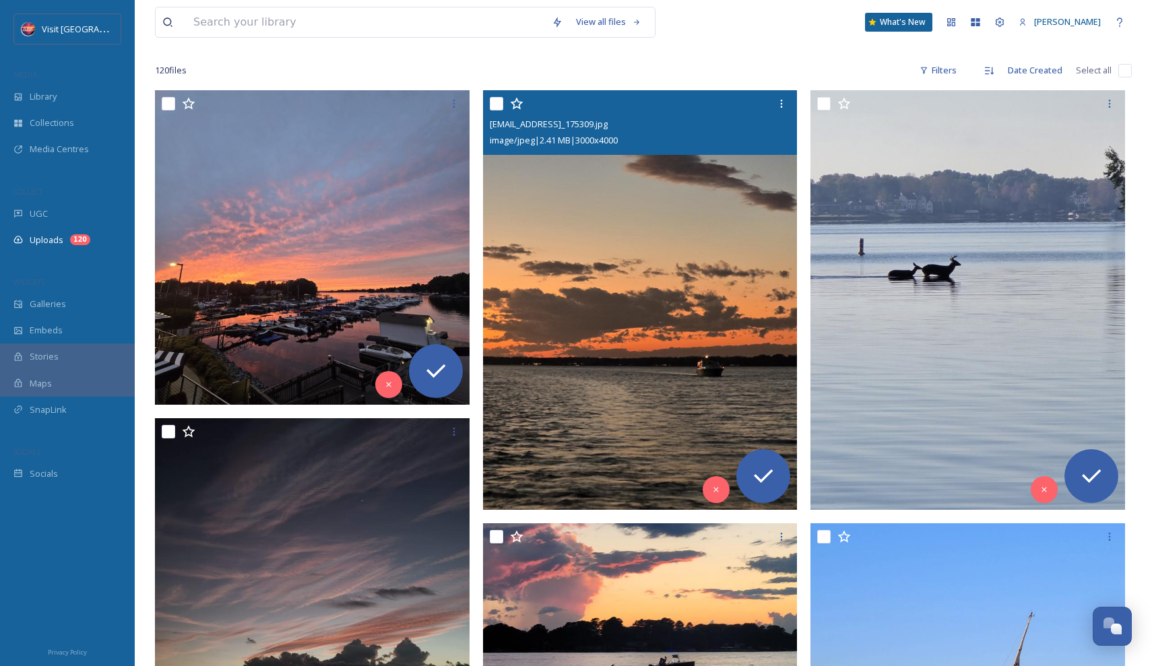
scroll to position [173, 0]
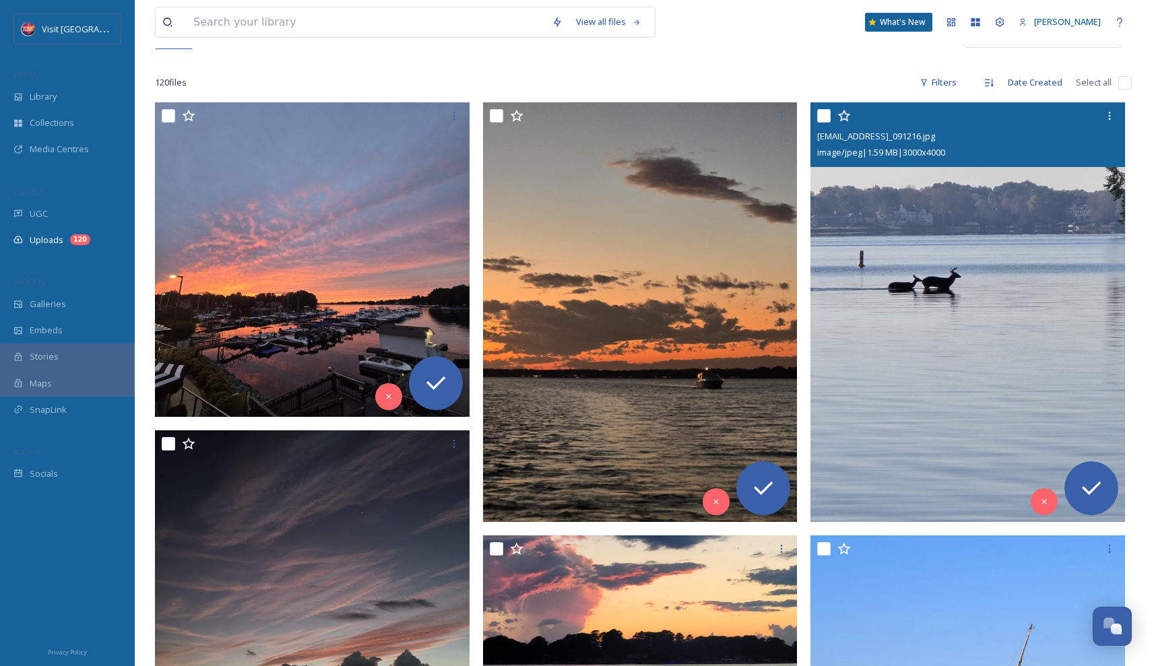
click at [825, 299] on img at bounding box center [968, 311] width 315 height 419
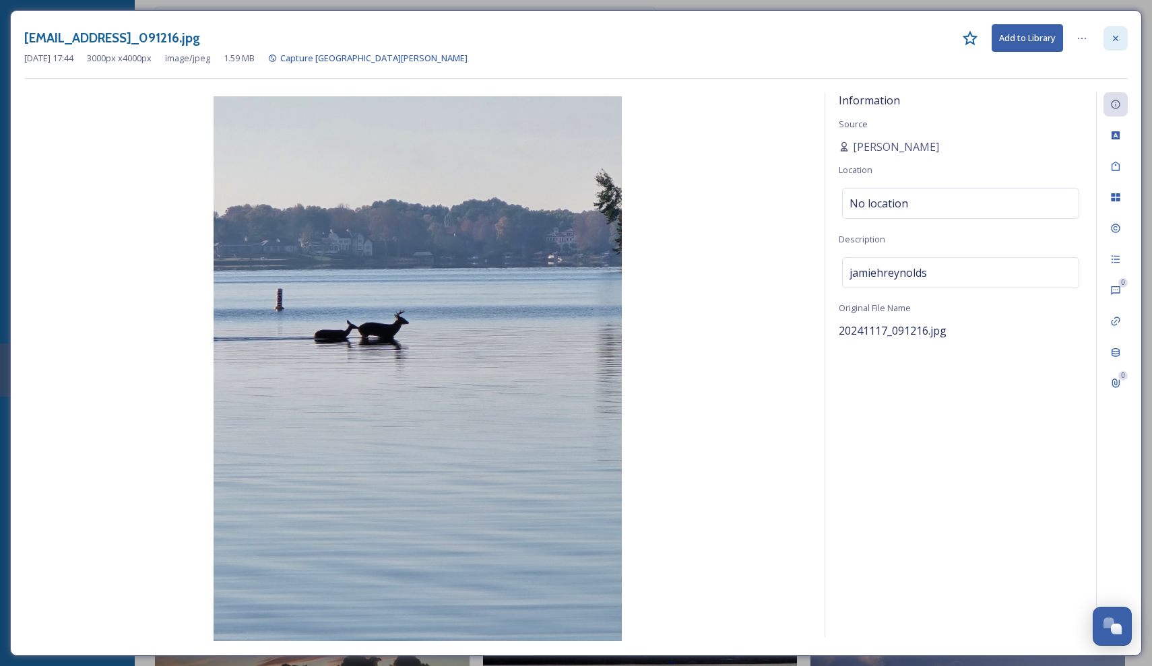
click at [1117, 39] on icon at bounding box center [1115, 37] width 5 height 5
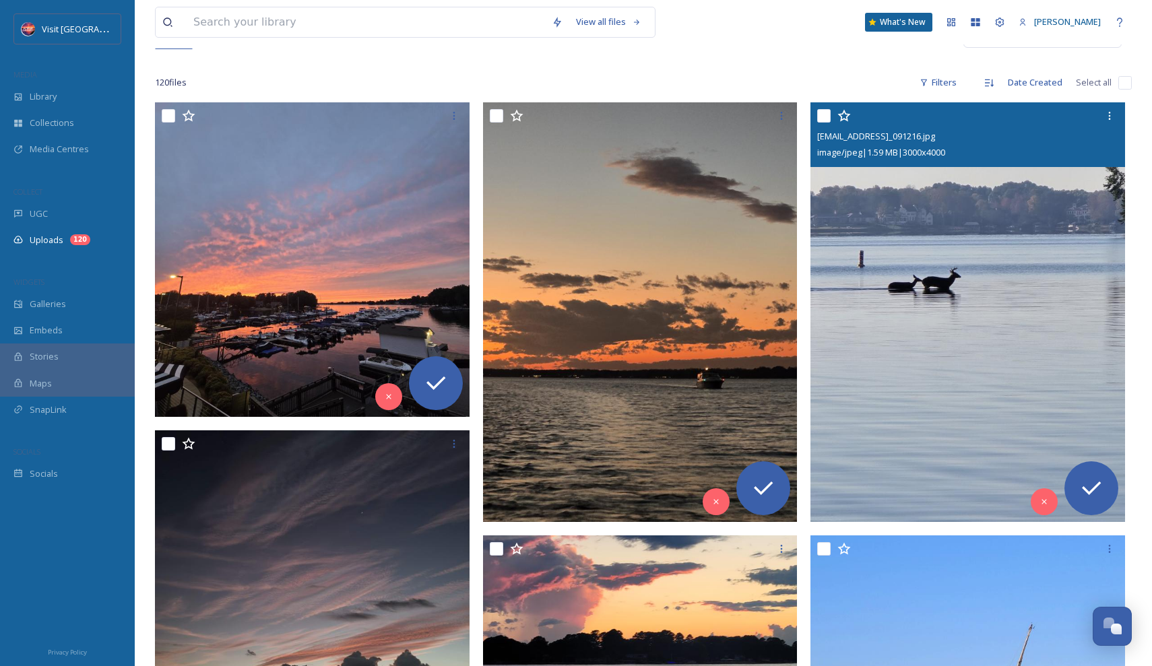
click at [952, 278] on img at bounding box center [968, 311] width 315 height 419
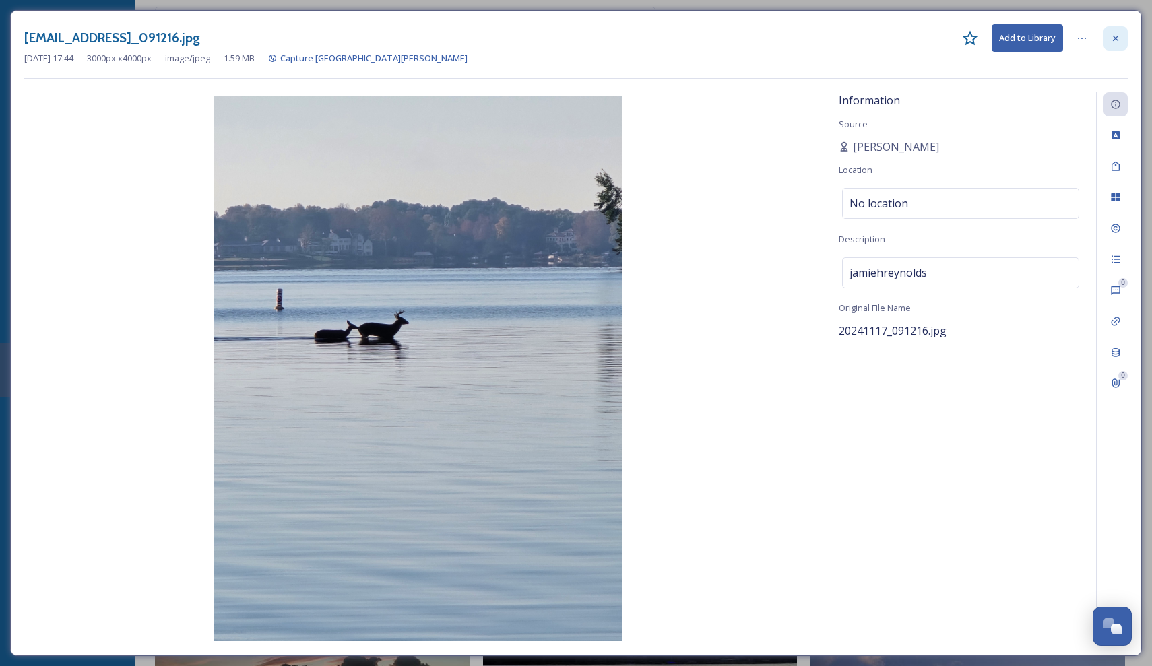
click at [1115, 33] on icon at bounding box center [1116, 38] width 11 height 11
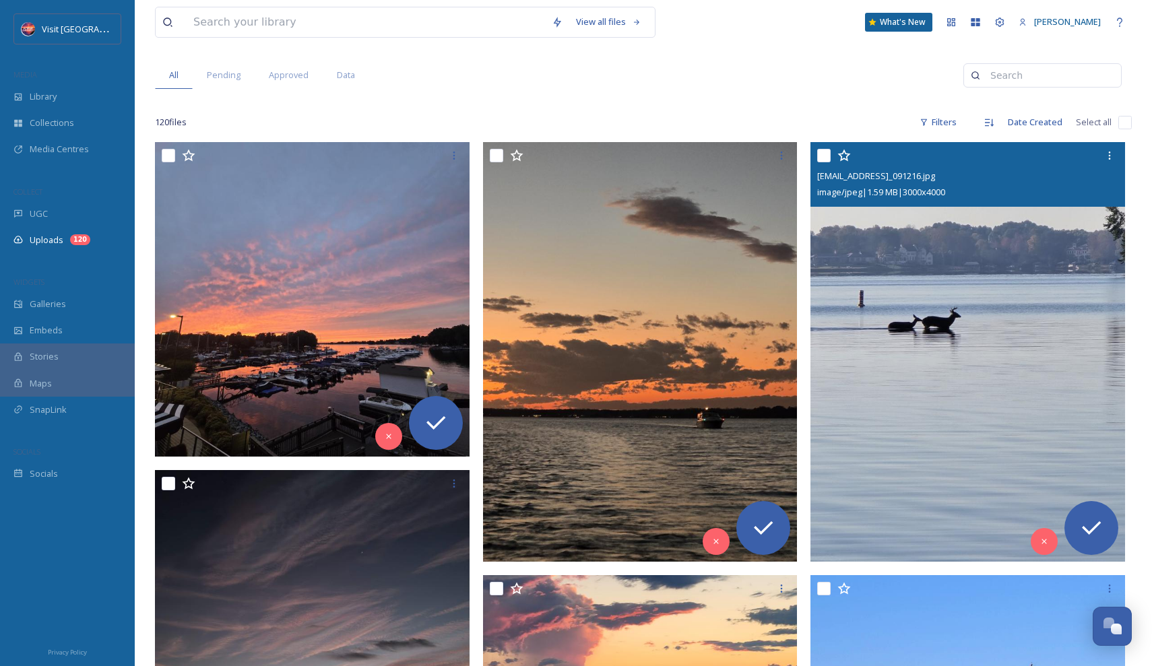
scroll to position [132, 0]
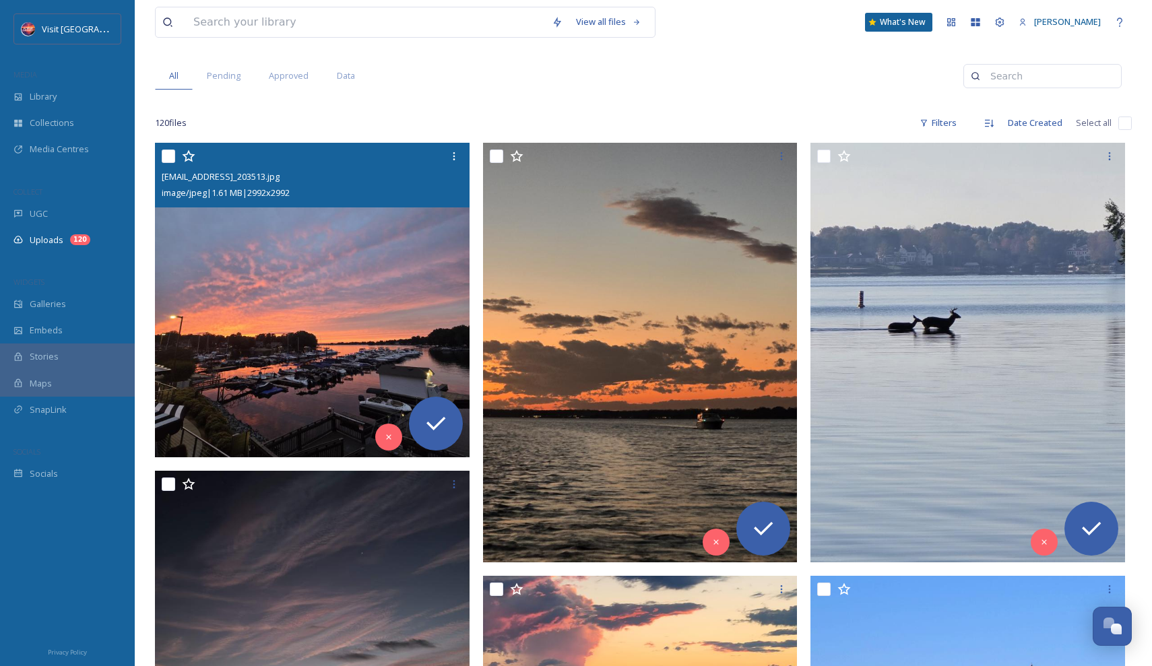
click at [384, 314] on img at bounding box center [312, 300] width 315 height 315
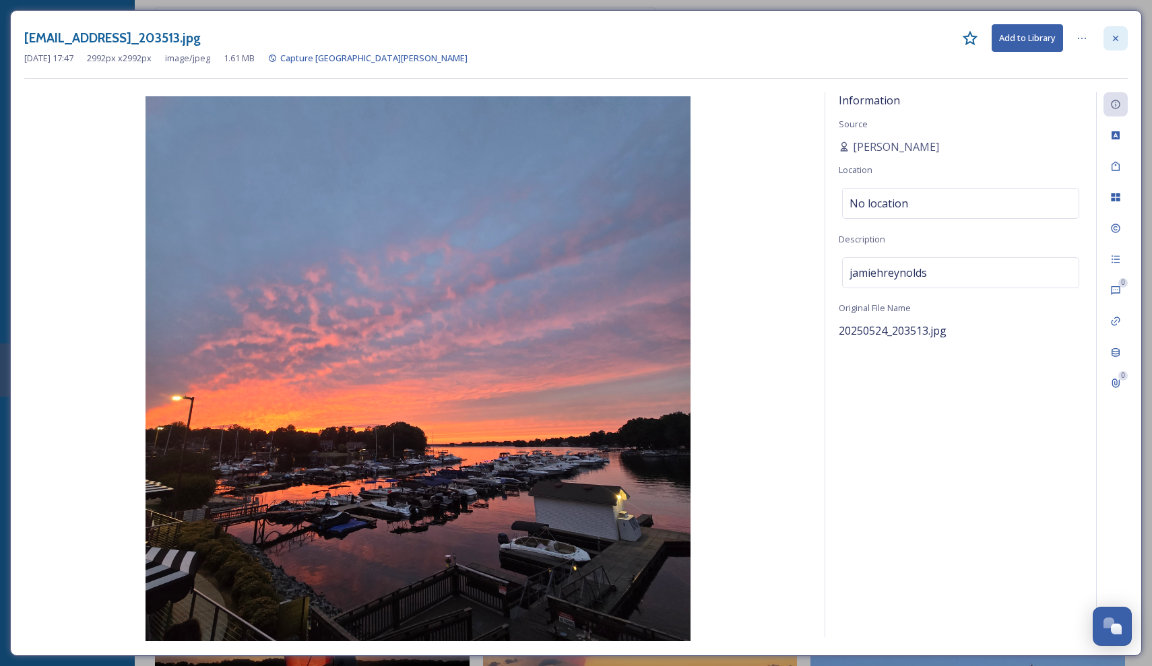
click at [1124, 34] on div at bounding box center [1116, 38] width 24 height 24
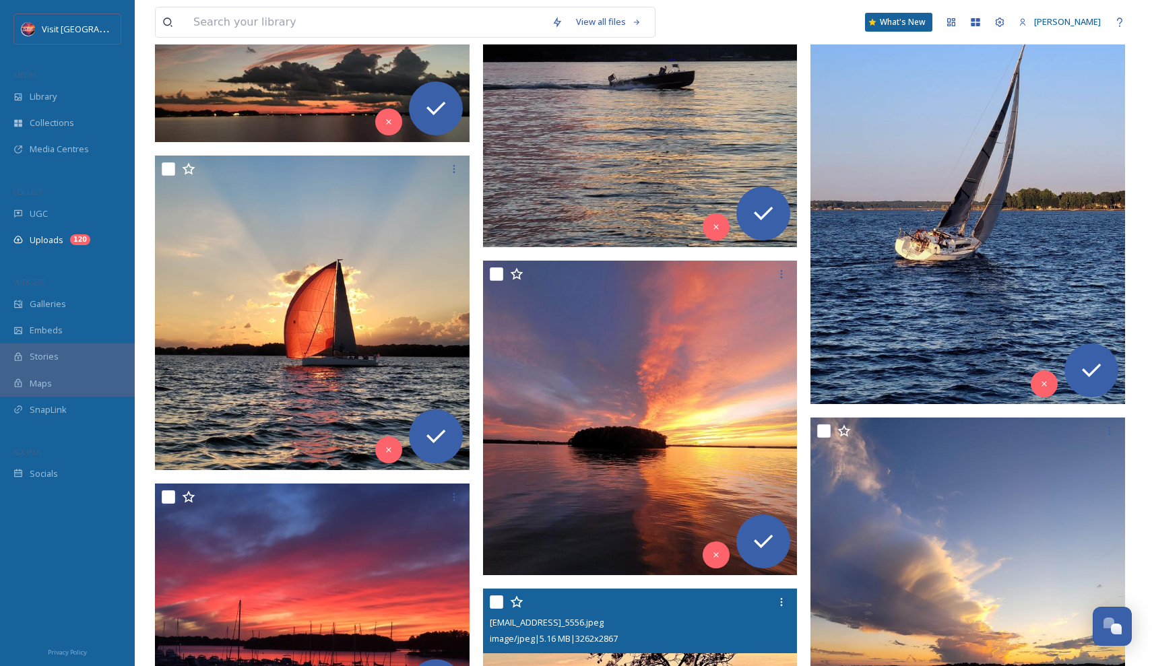
scroll to position [841, 0]
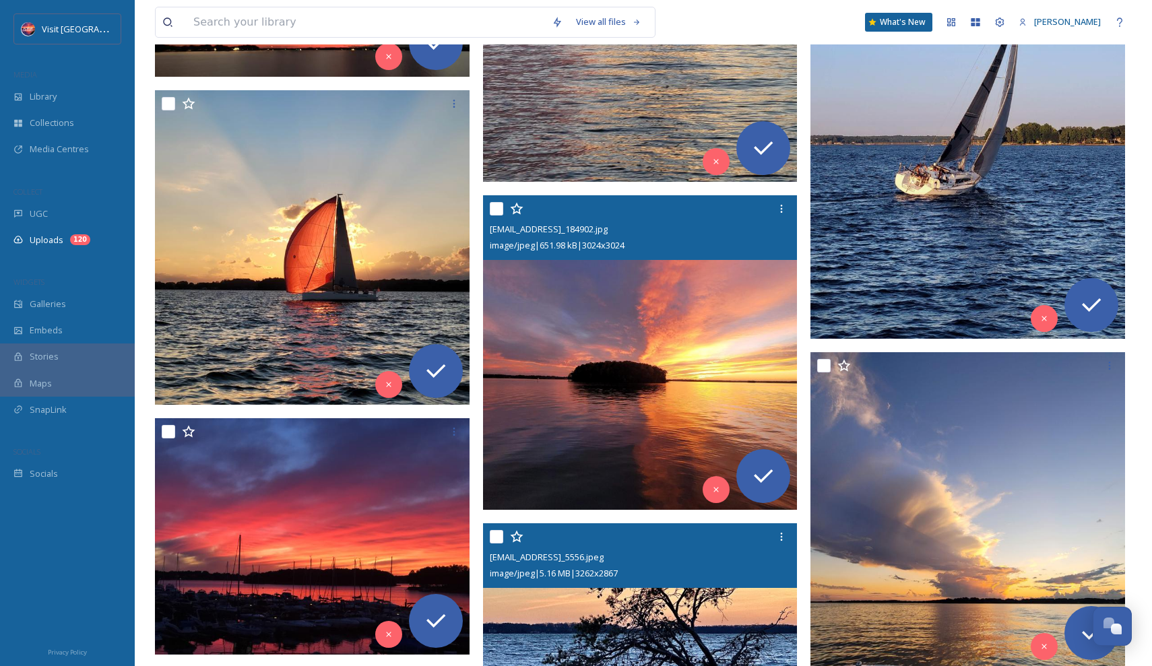
click at [694, 359] on img at bounding box center [640, 352] width 315 height 315
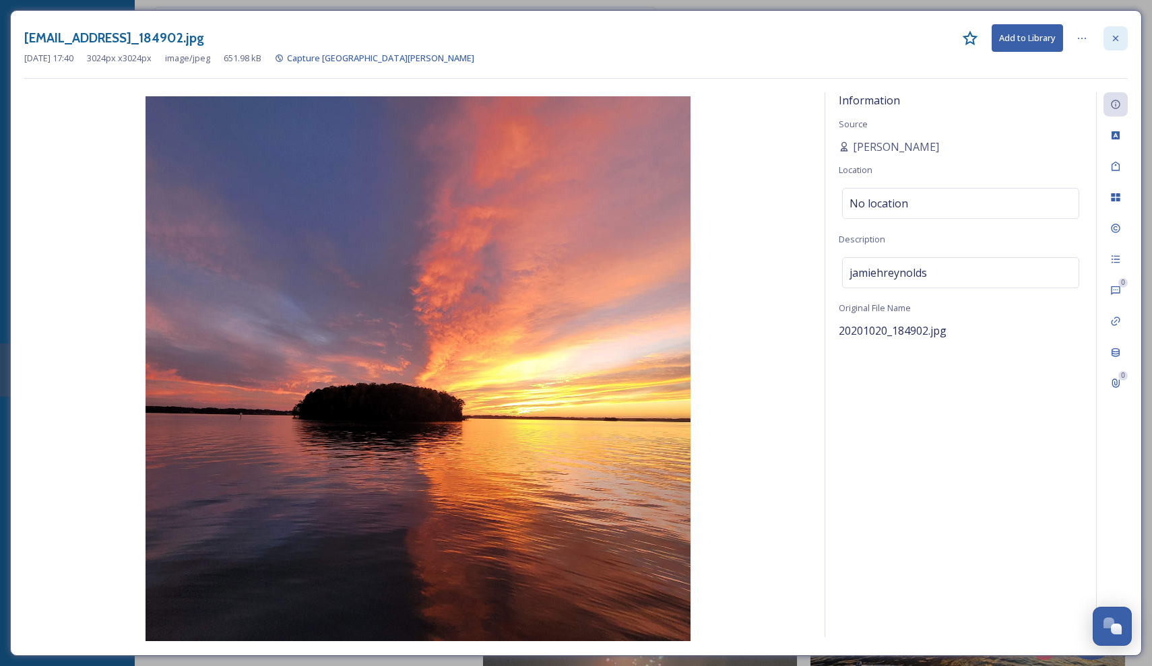
click at [1118, 44] on div at bounding box center [1116, 38] width 24 height 24
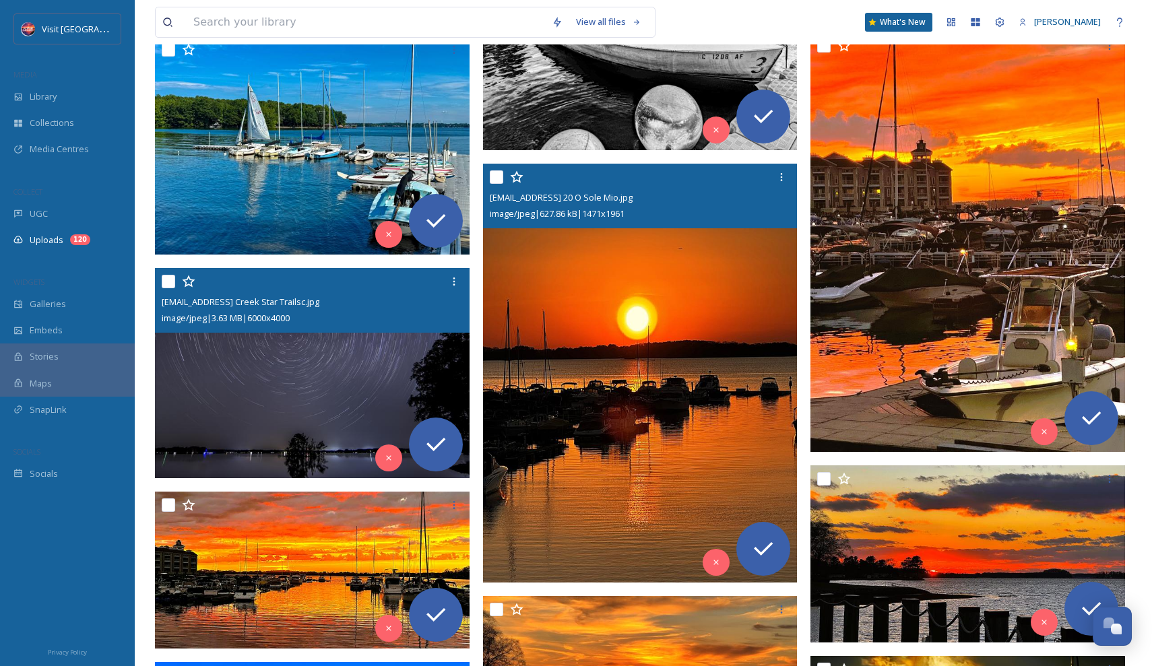
scroll to position [2615, 0]
